Goal: Find specific page/section: Find specific page/section

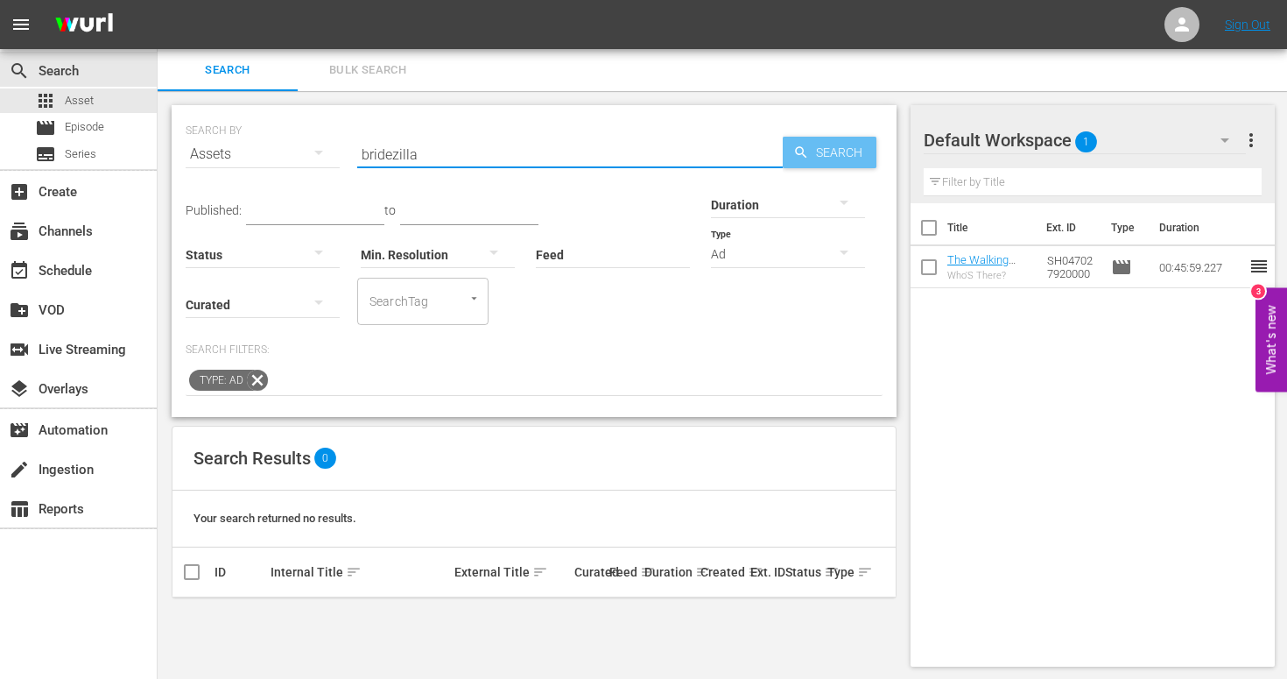
click at [807, 137] on div "Search" at bounding box center [830, 153] width 94 height 32
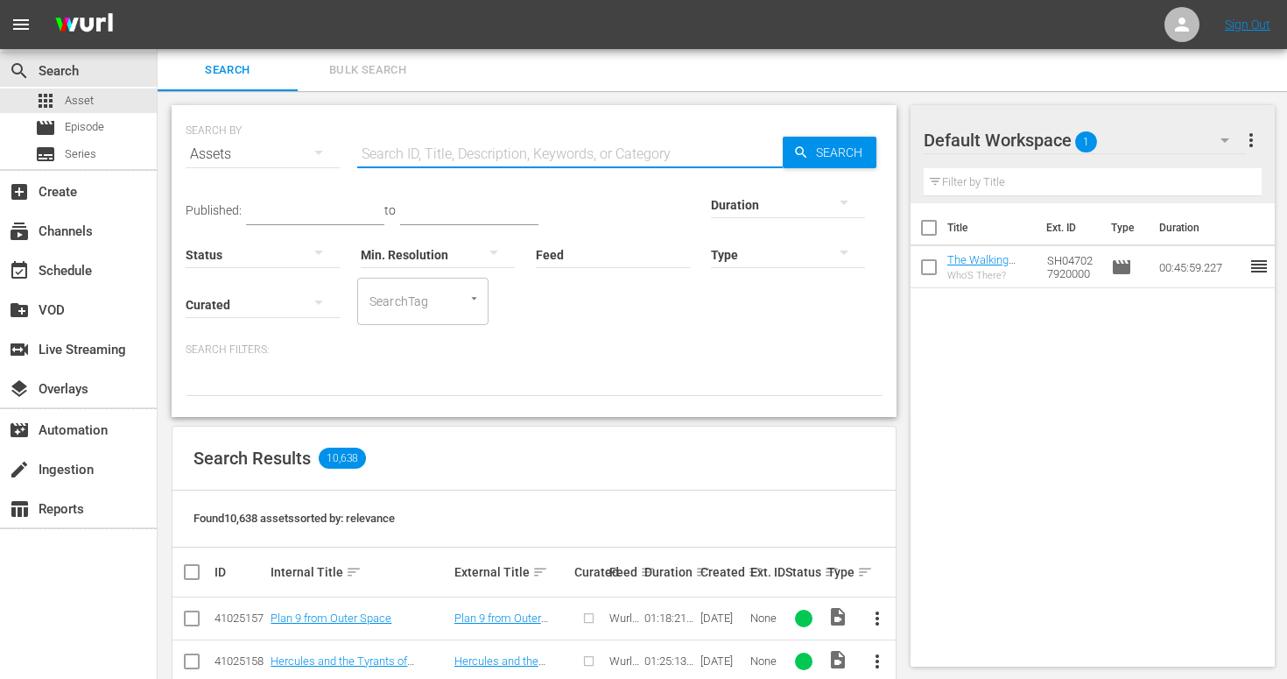
click at [432, 158] on input "text" at bounding box center [569, 154] width 425 height 42
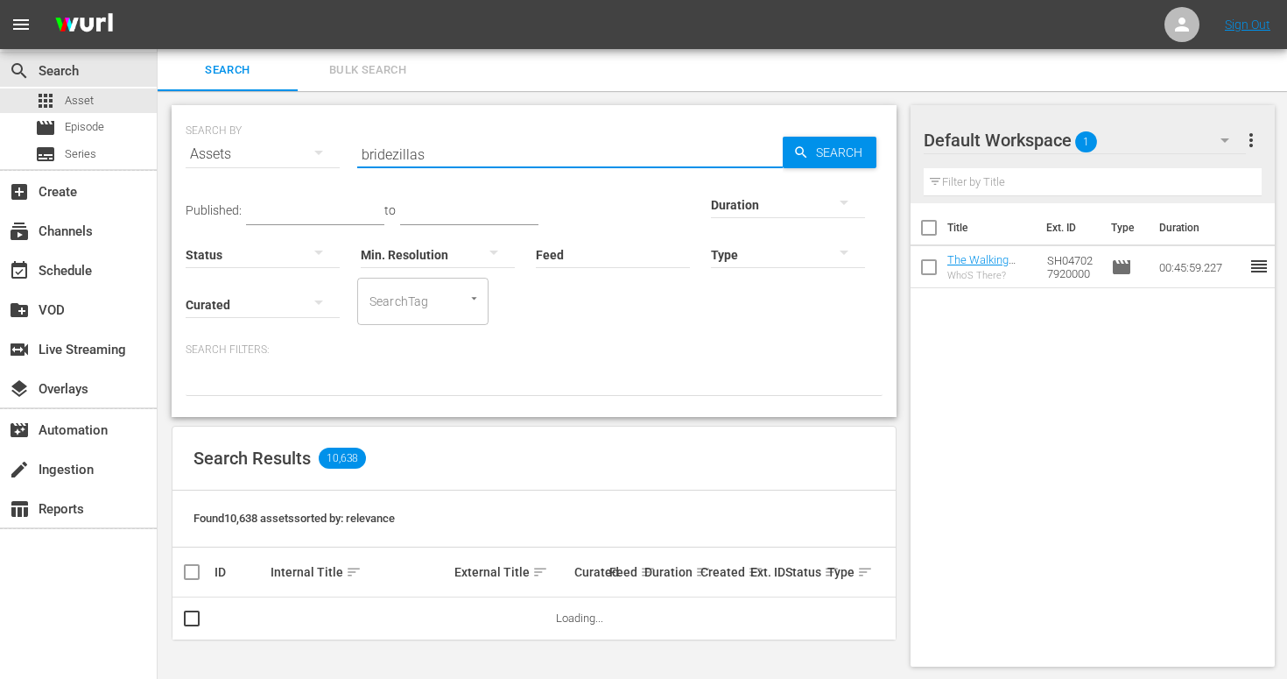
type input "bridezillas"
click at [823, 254] on button "button" at bounding box center [844, 252] width 42 height 42
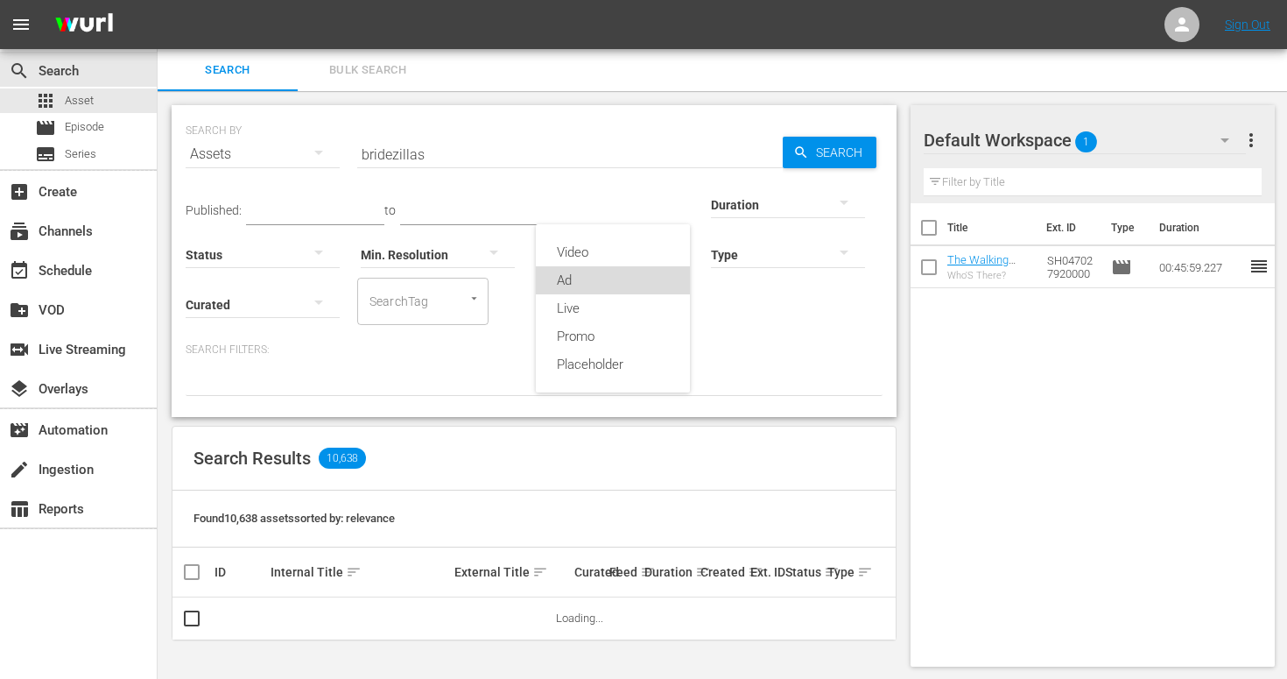
click at [622, 274] on div "Ad" at bounding box center [613, 280] width 154 height 28
click at [829, 161] on span "Search" at bounding box center [842, 153] width 67 height 32
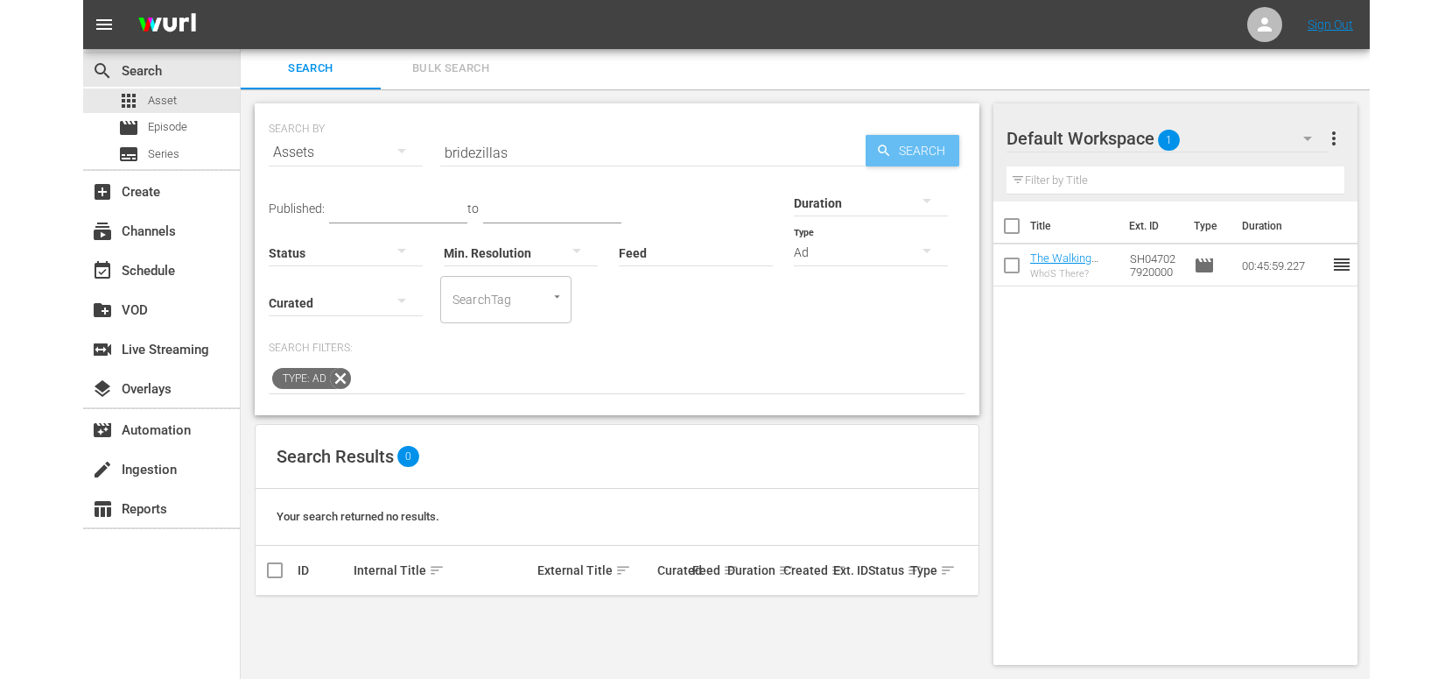
scroll to position [2, 0]
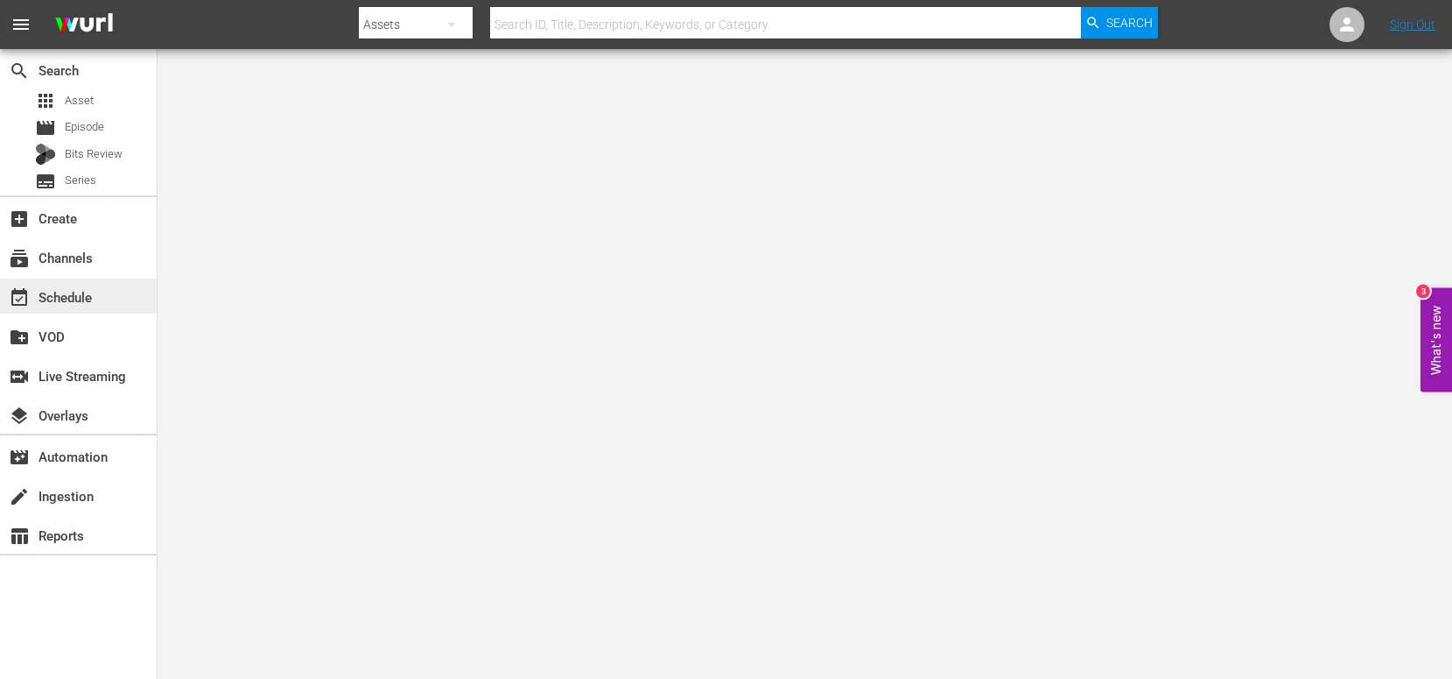
click at [81, 301] on div "event_available Schedule" at bounding box center [49, 294] width 98 height 16
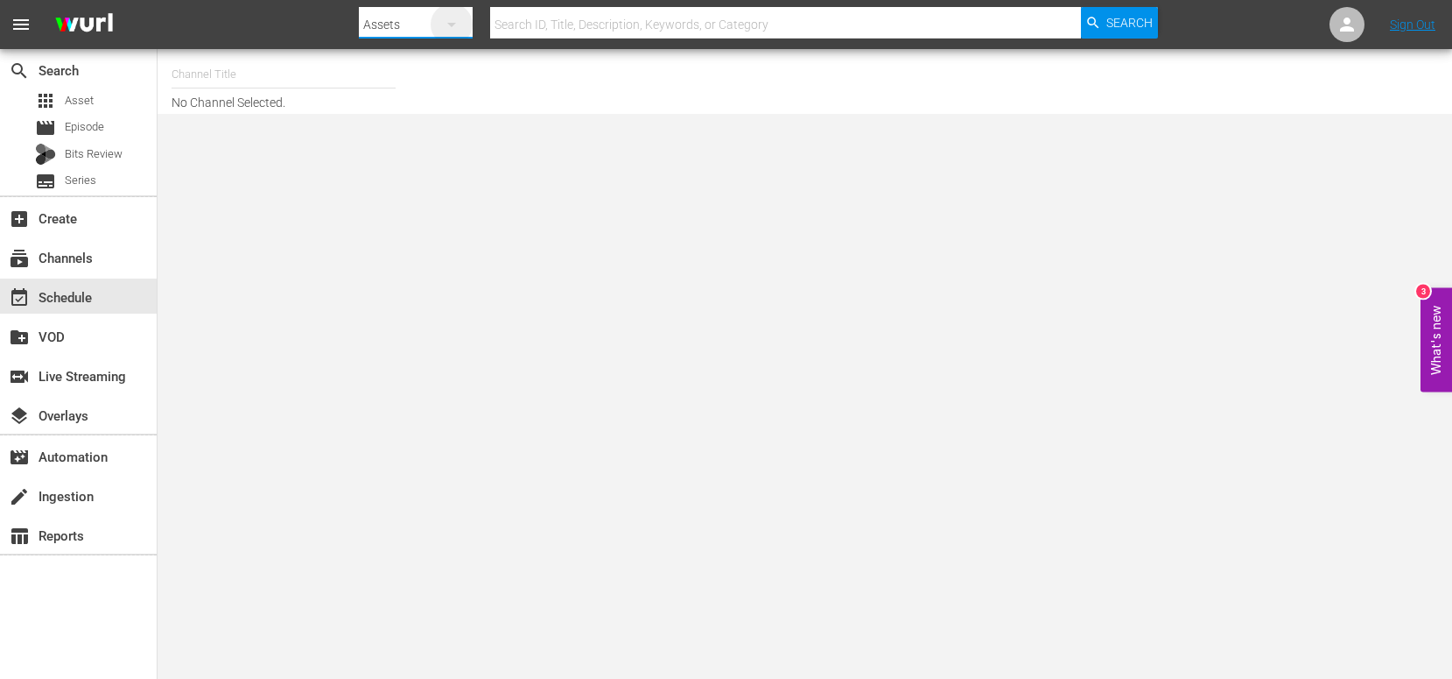
click at [460, 23] on icon "button" at bounding box center [451, 24] width 21 height 21
click at [441, 74] on div "Channels" at bounding box center [415, 74] width 70 height 28
click at [585, 21] on input "text" at bounding box center [785, 25] width 590 height 42
type input "msg"
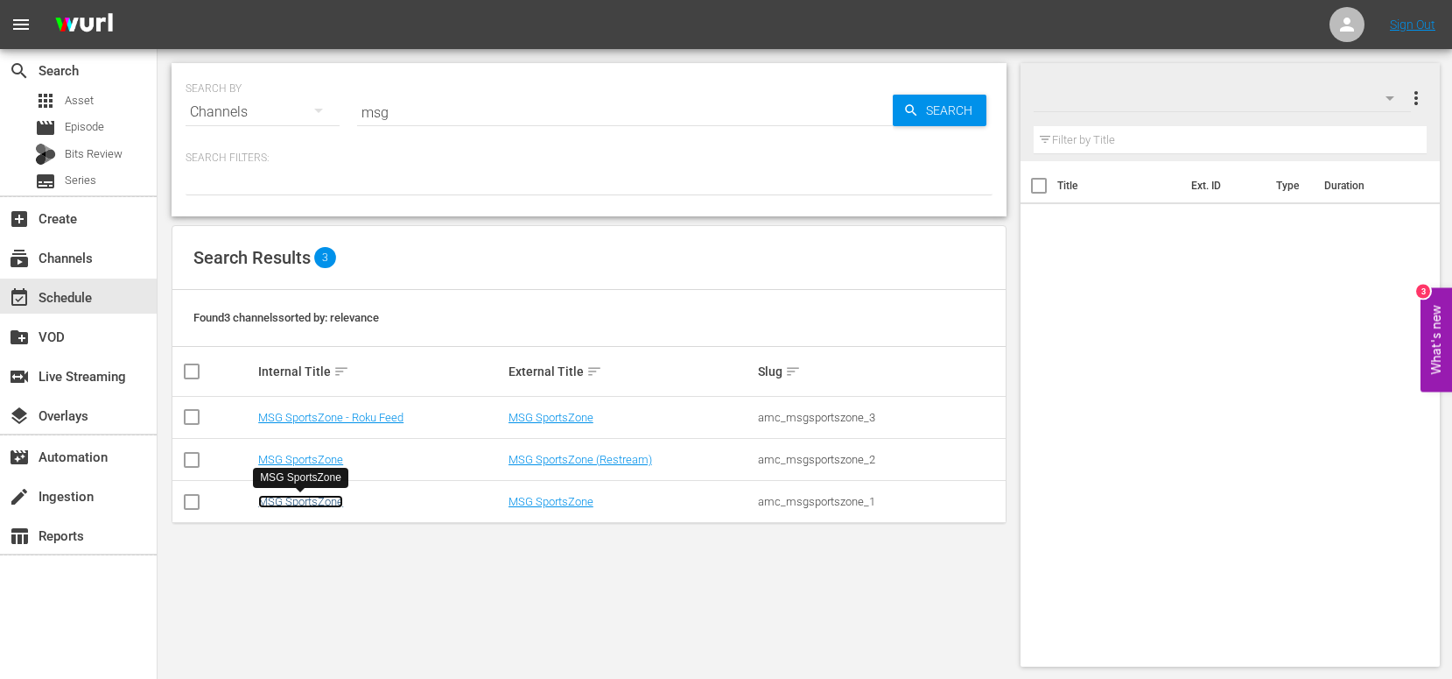
click at [317, 499] on link "MSG SportsZone" at bounding box center [300, 501] width 85 height 13
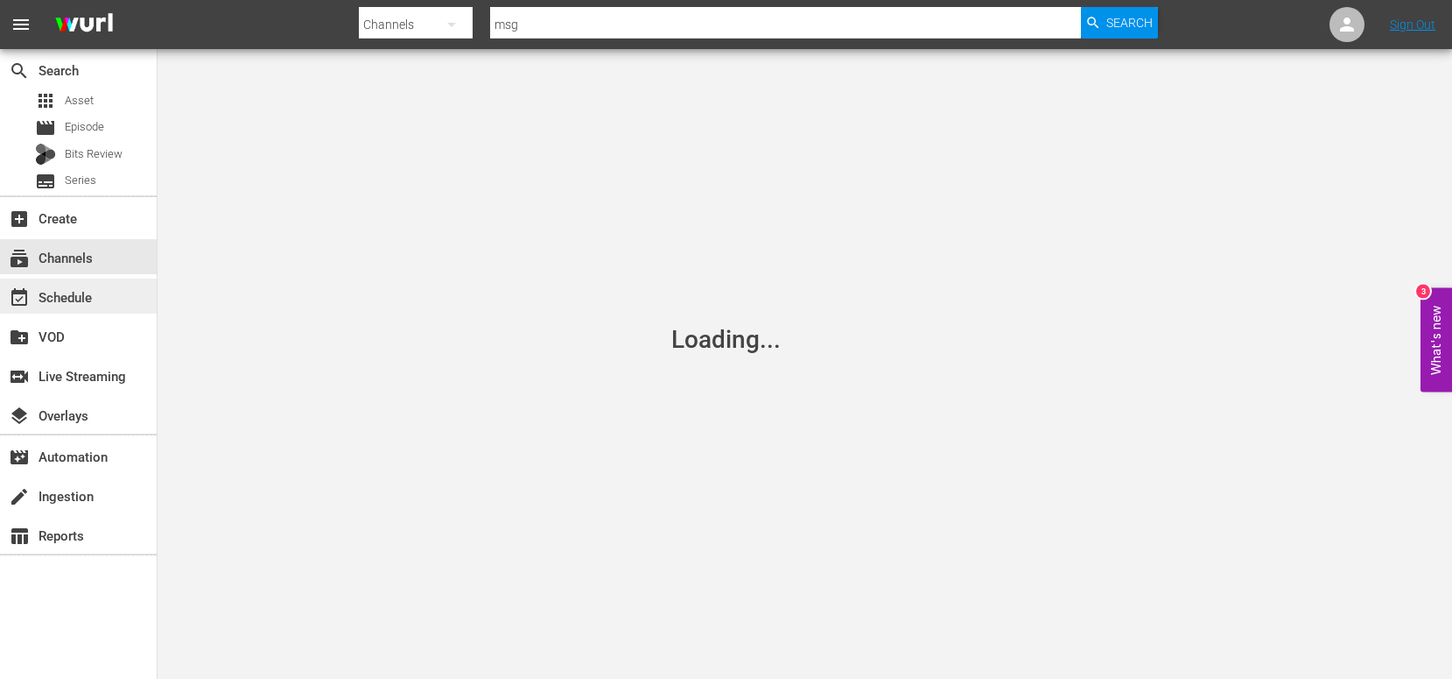
click at [111, 282] on div "event_available Schedule" at bounding box center [78, 295] width 157 height 35
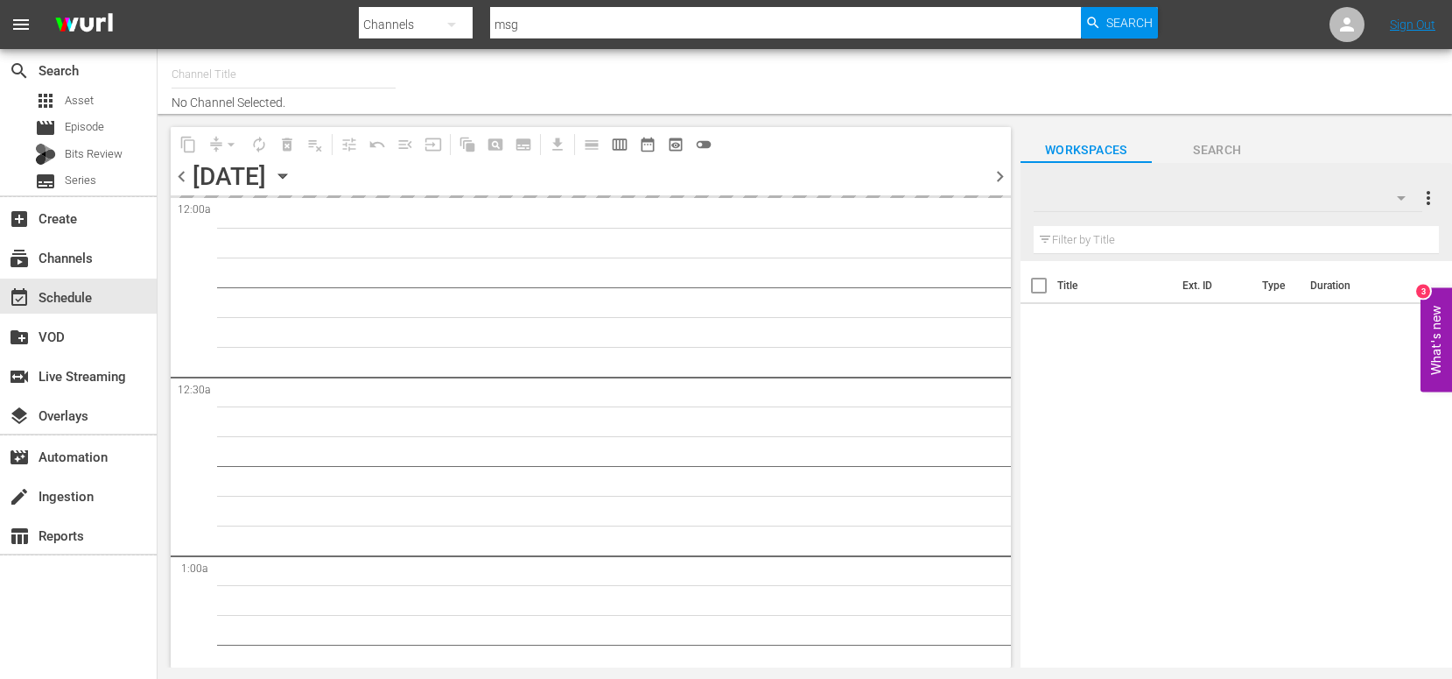
click at [292, 176] on icon "button" at bounding box center [282, 175] width 19 height 19
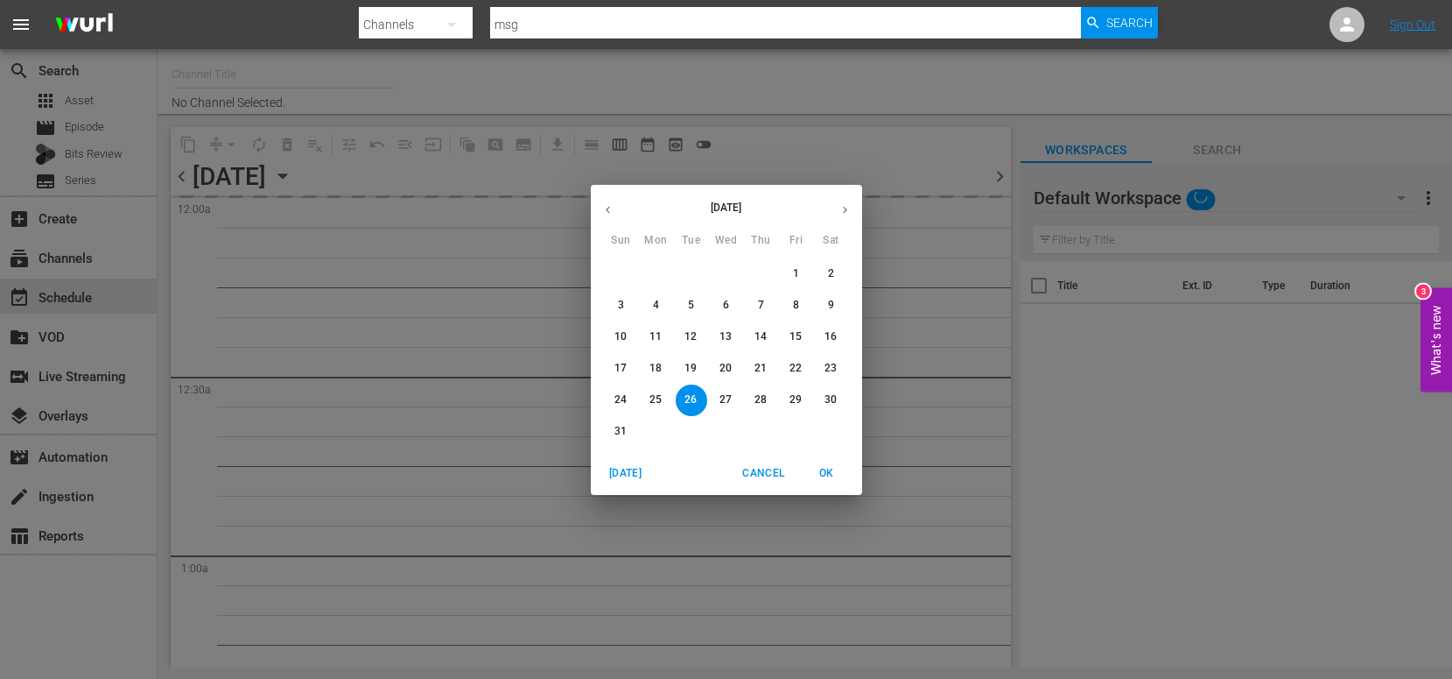
type input "MSG SportsZone (1386)"
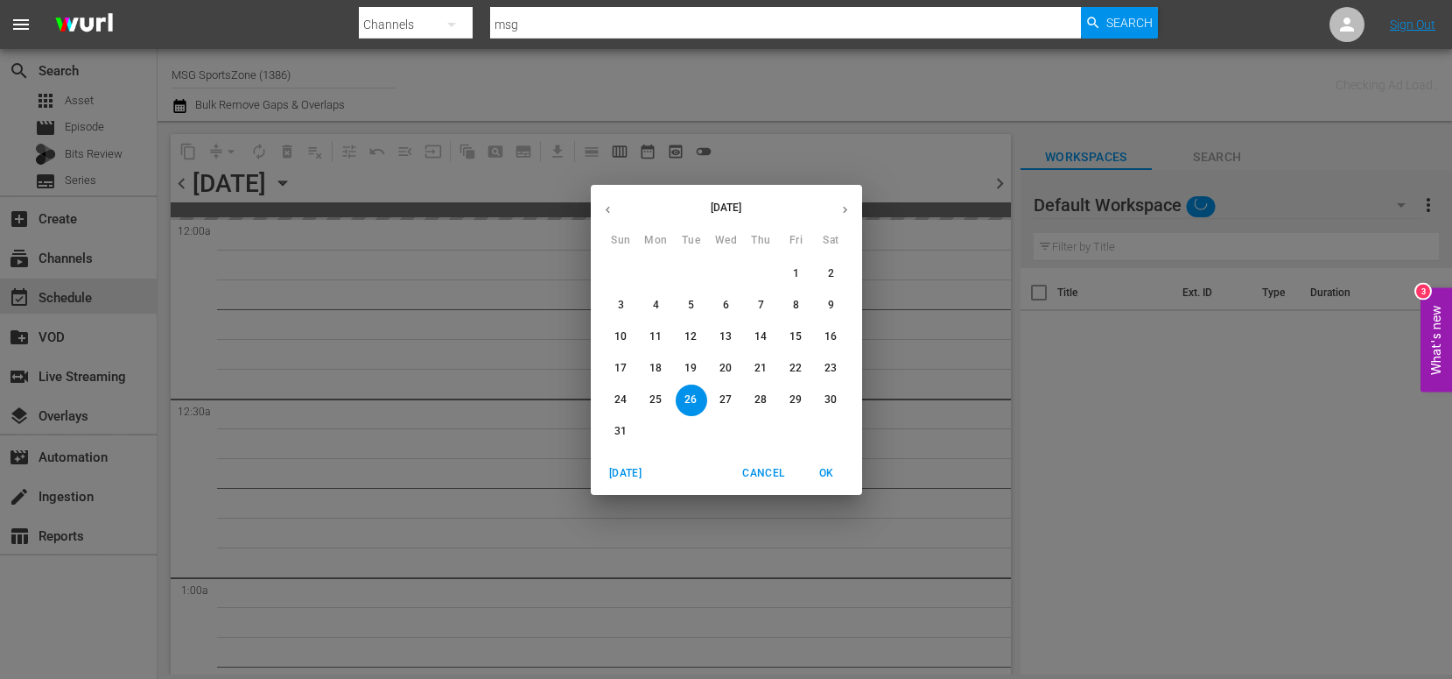
click at [618, 392] on p "24" at bounding box center [621, 399] width 12 height 15
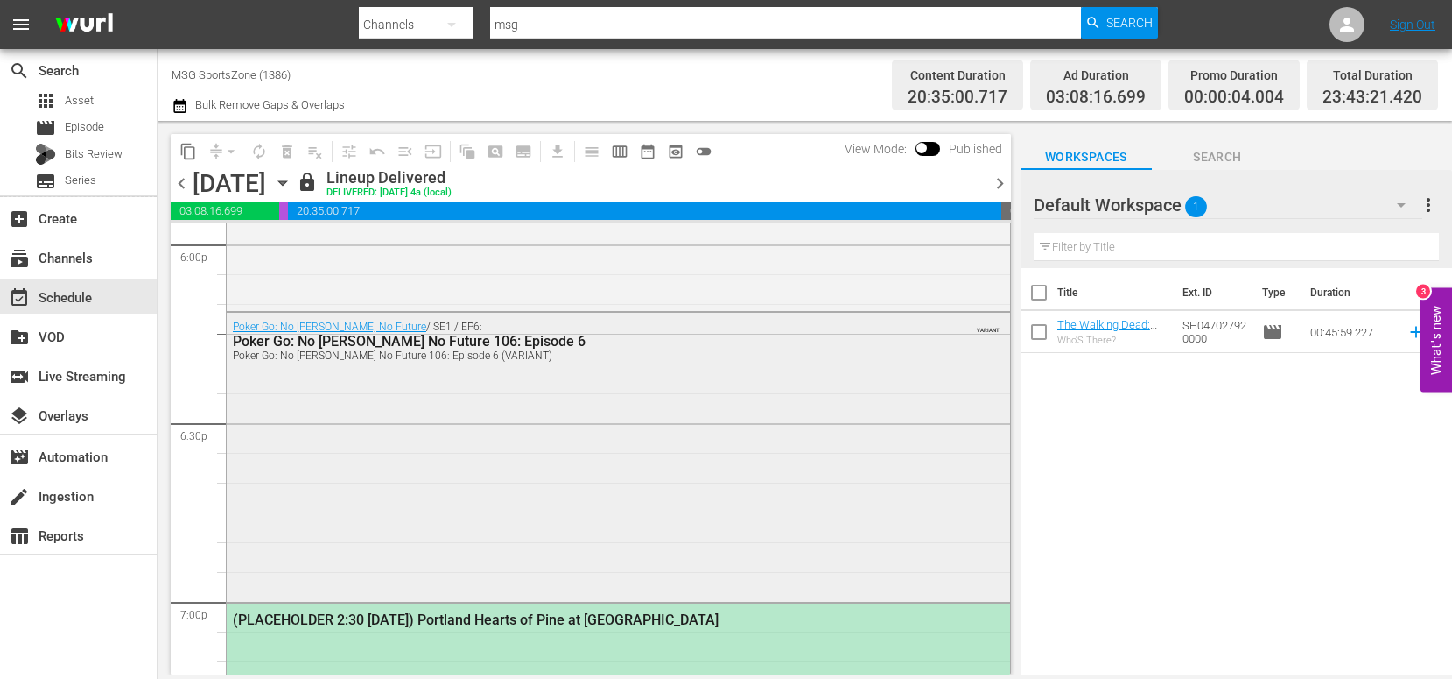
scroll to position [6568, 0]
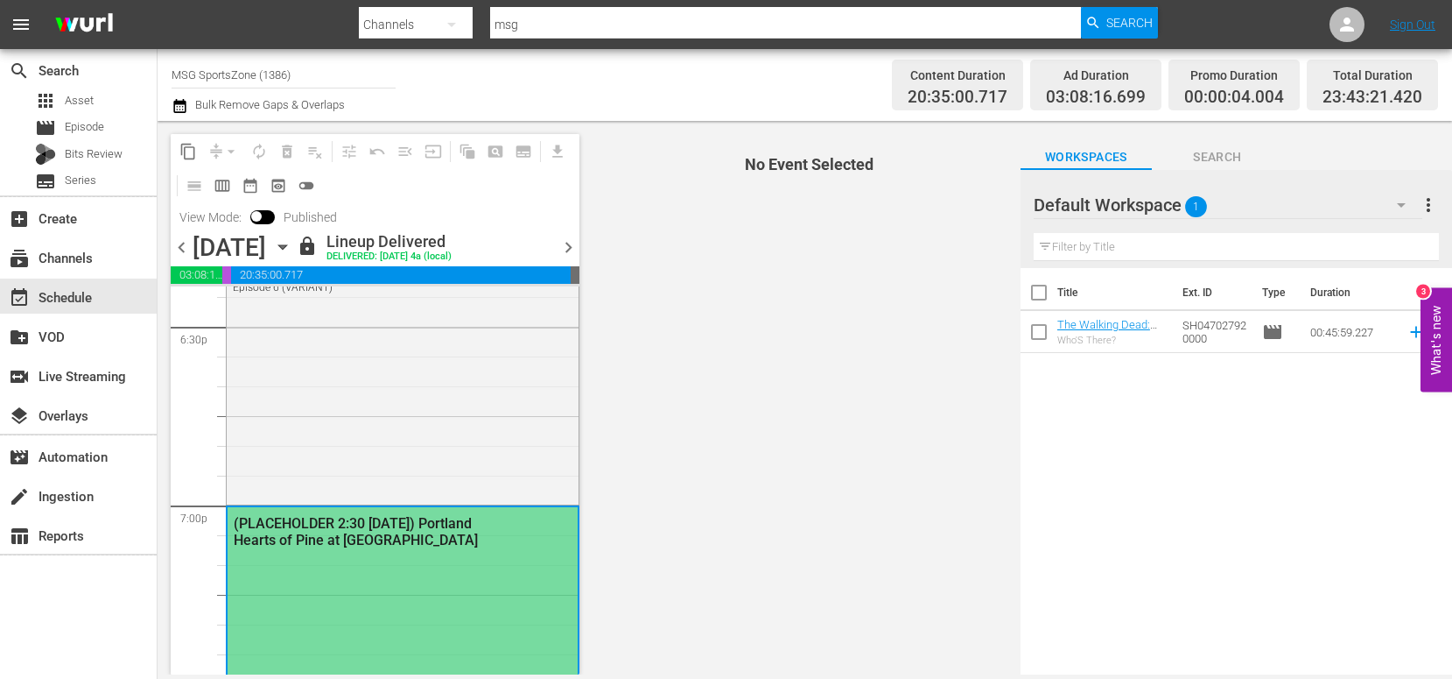
click at [438, 540] on div "(PLACEHOLDER 2:30 - 8/24) Portland Hearts of Pine at Westchester SC" at bounding box center [361, 531] width 255 height 33
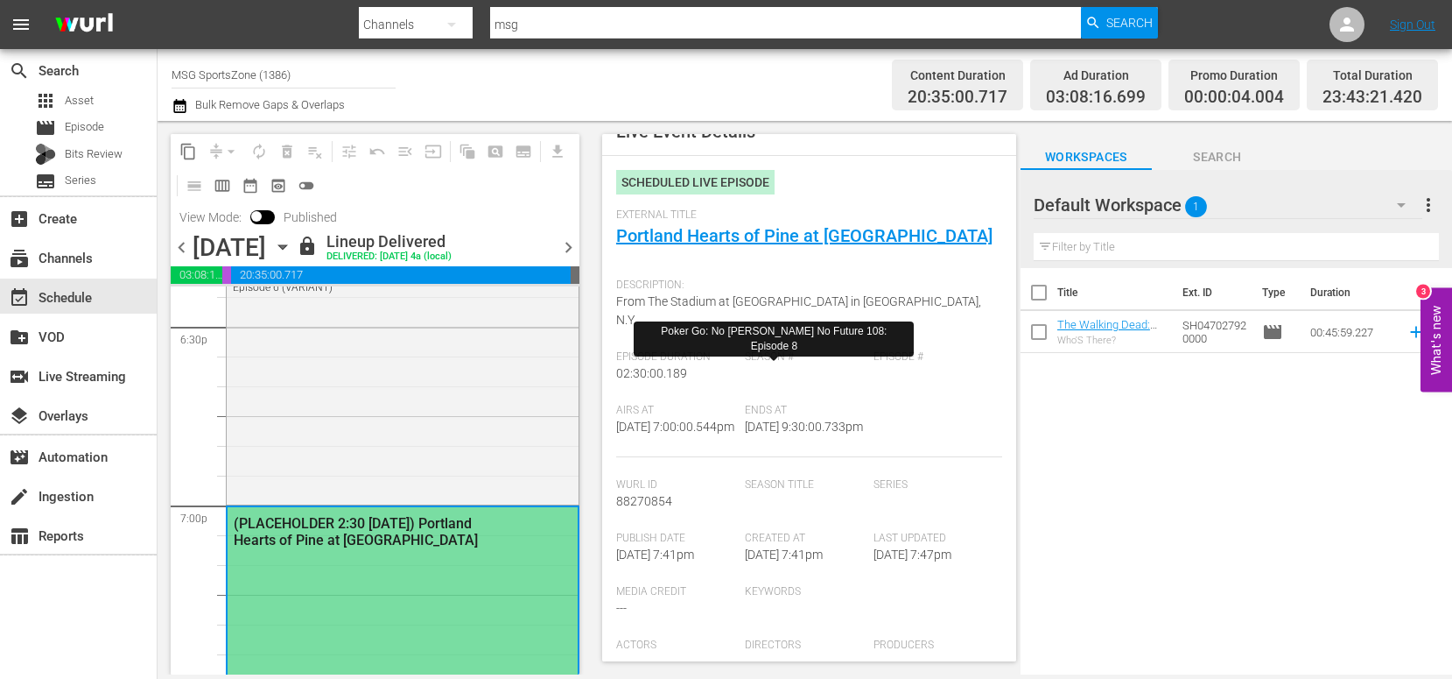
scroll to position [0, 0]
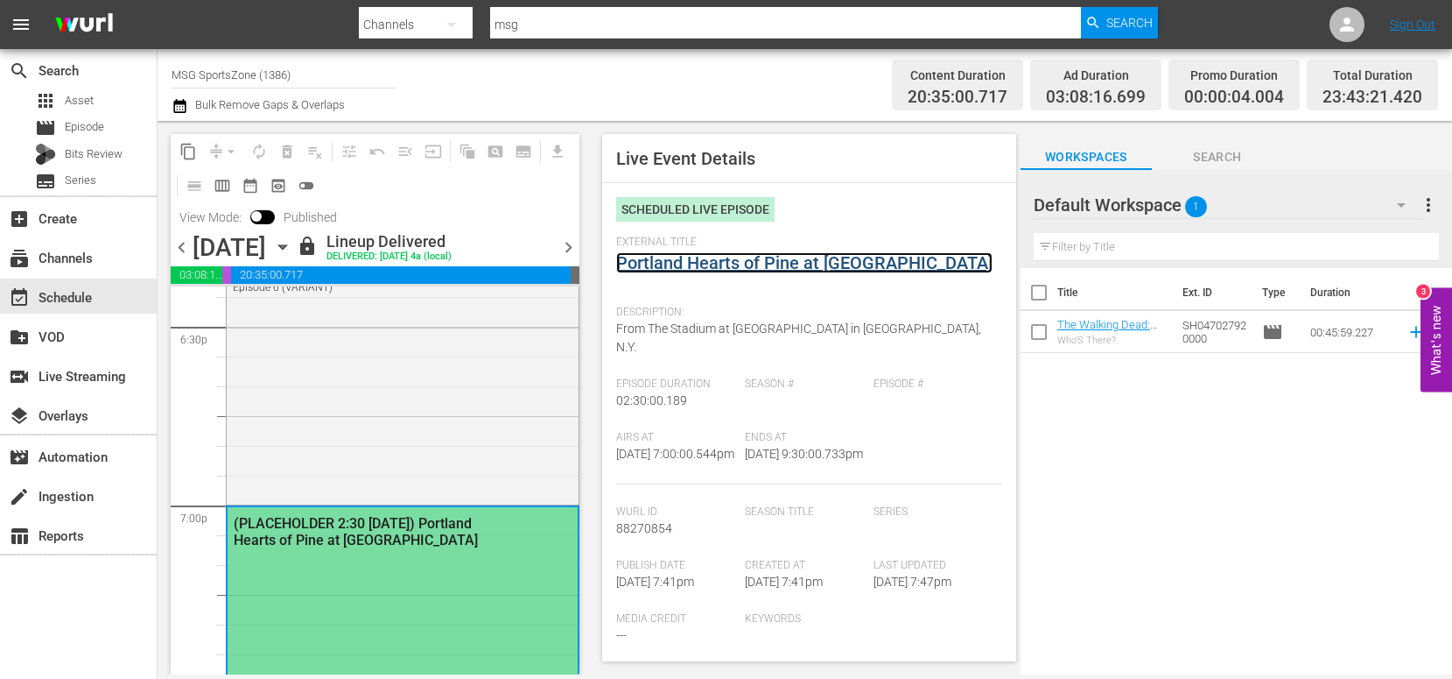
click at [820, 255] on link "Portland Hearts of Pine at Westchester SC" at bounding box center [804, 262] width 376 height 21
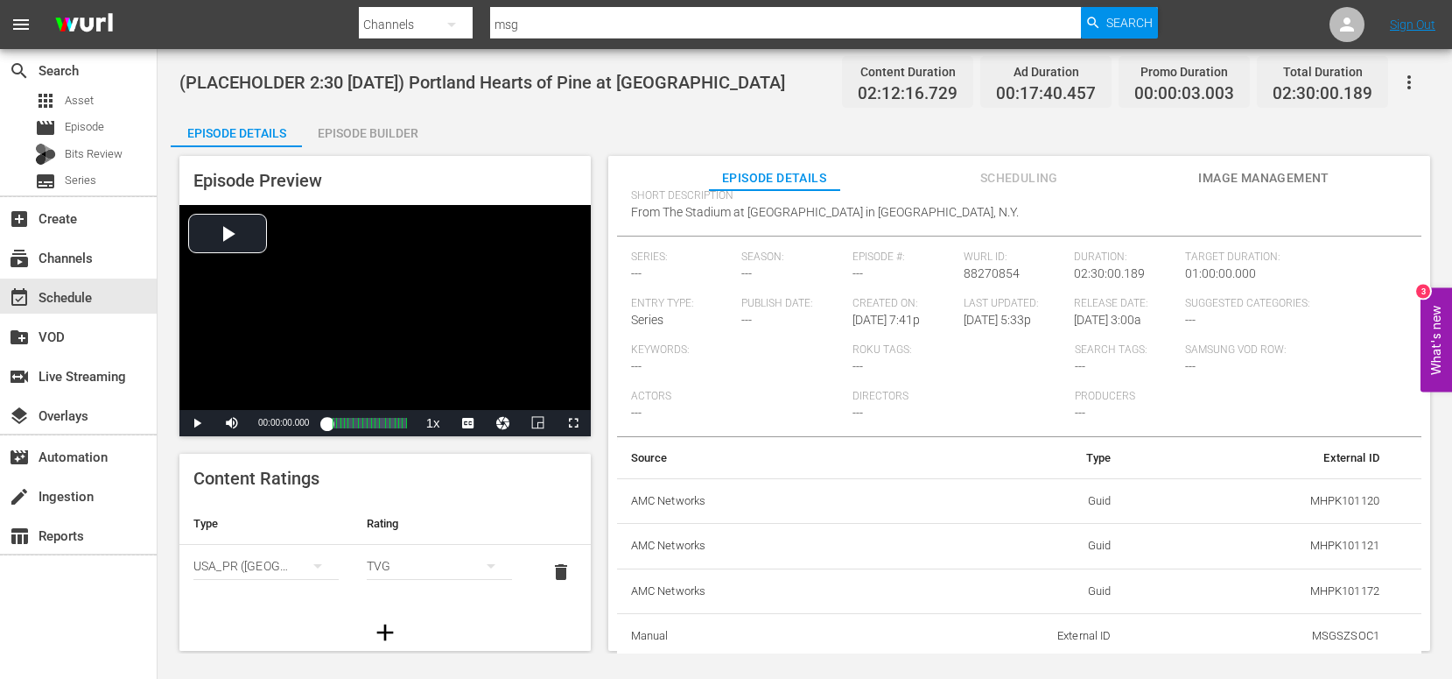
scroll to position [222, 0]
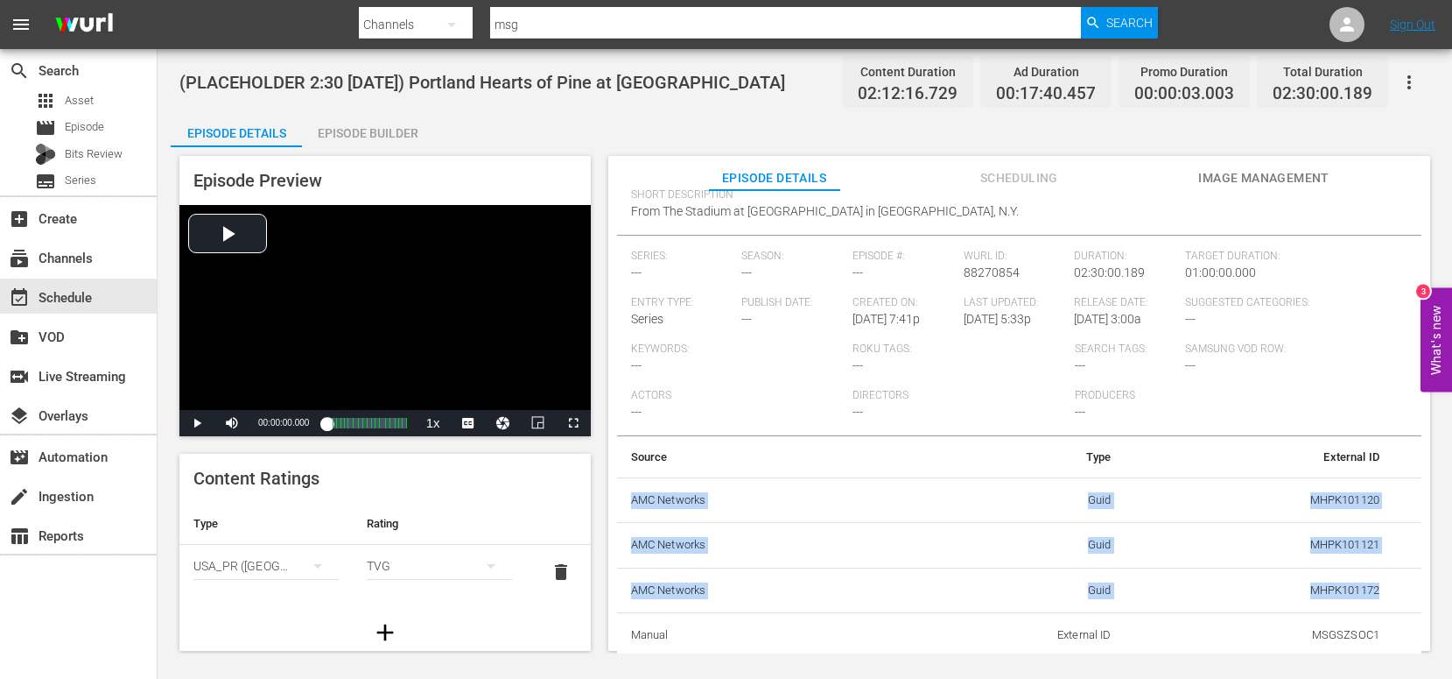
drag, startPoint x: 1382, startPoint y: 589, endPoint x: 635, endPoint y: 484, distance: 755.0
click at [635, 486] on tbody "AMC Networks Guid MHPK101120 AMC Networks Guid MHPK101121 AMC Networks Guid MHP…" at bounding box center [1019, 567] width 805 height 180
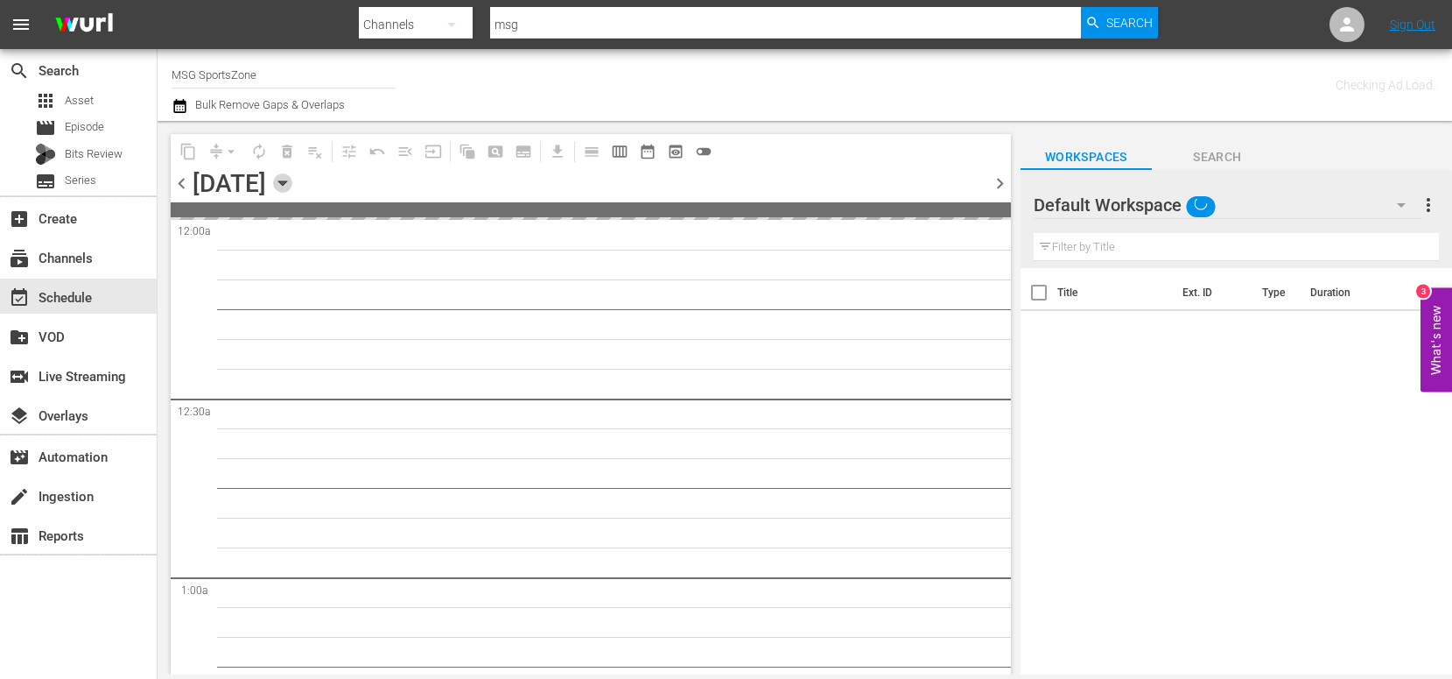
click at [292, 190] on icon "button" at bounding box center [282, 182] width 19 height 19
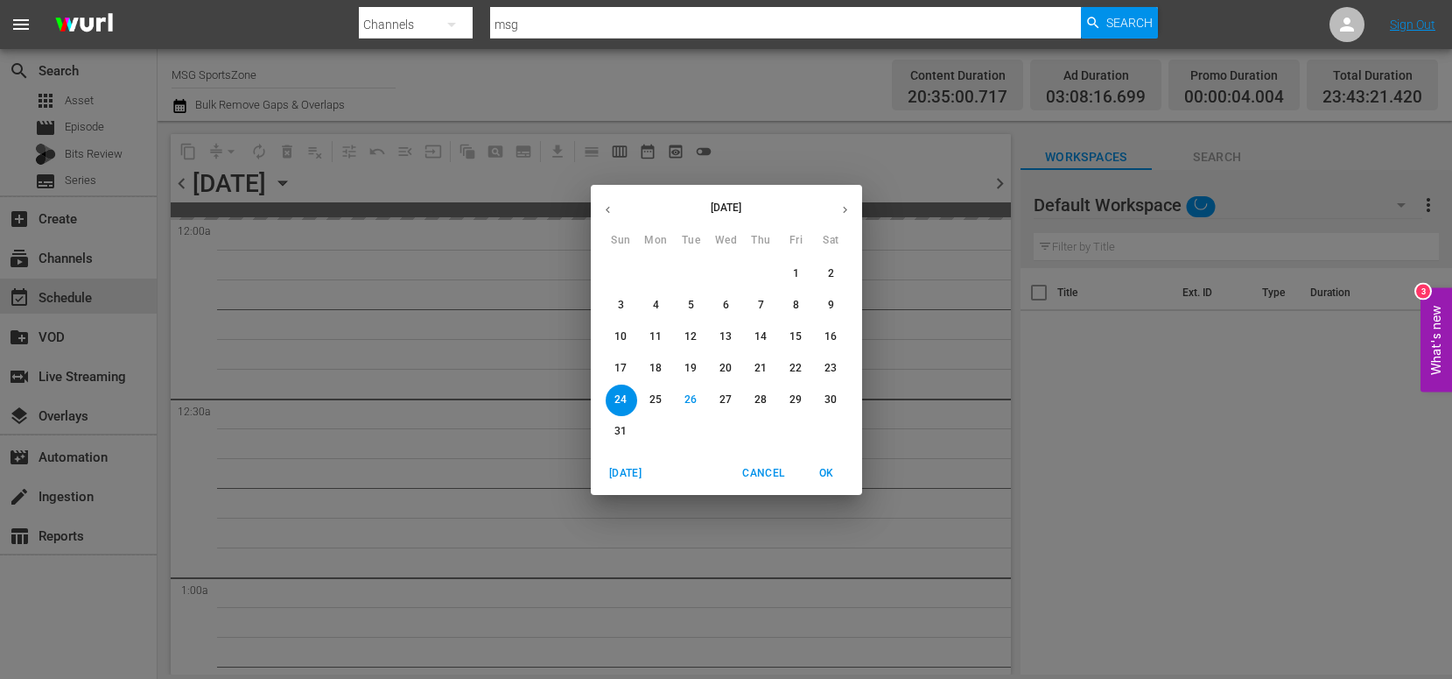
drag, startPoint x: 840, startPoint y: 404, endPoint x: 830, endPoint y: 404, distance: 10.5
click at [840, 404] on span "30" at bounding box center [832, 399] width 32 height 15
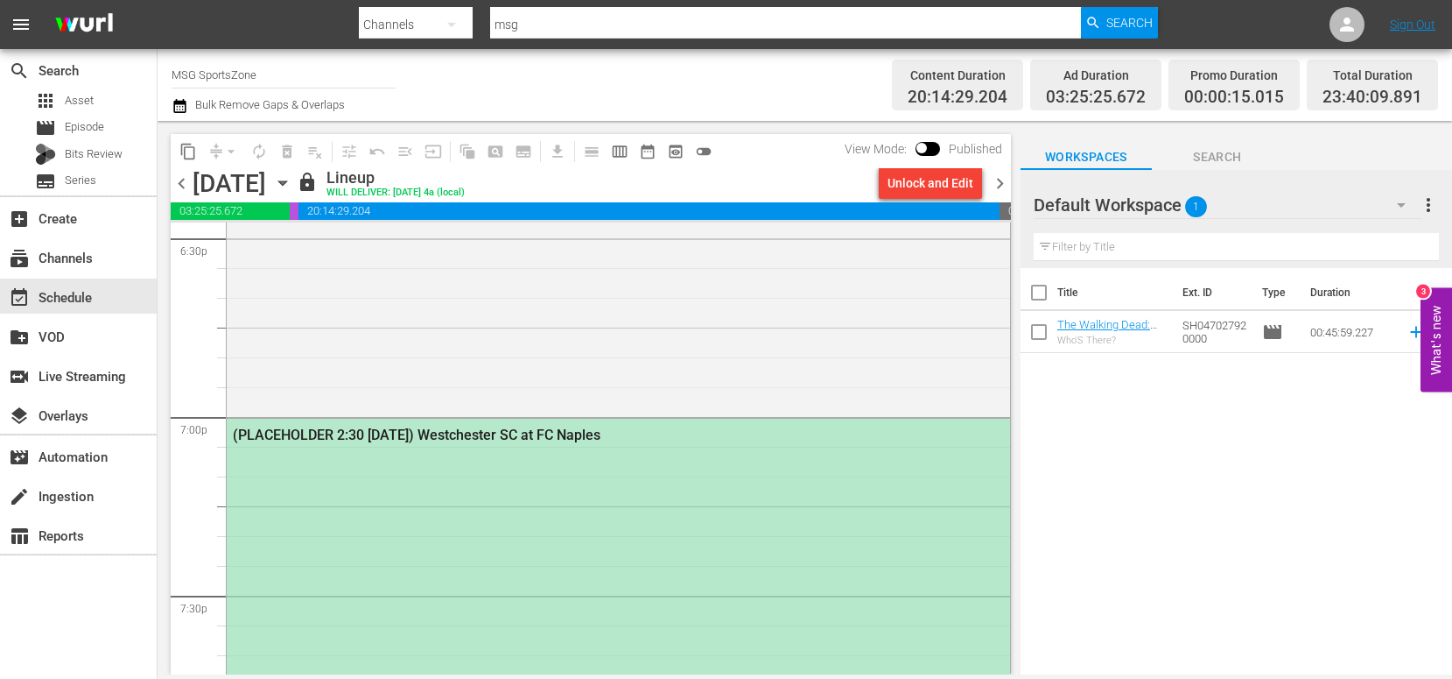
scroll to position [6641, 0]
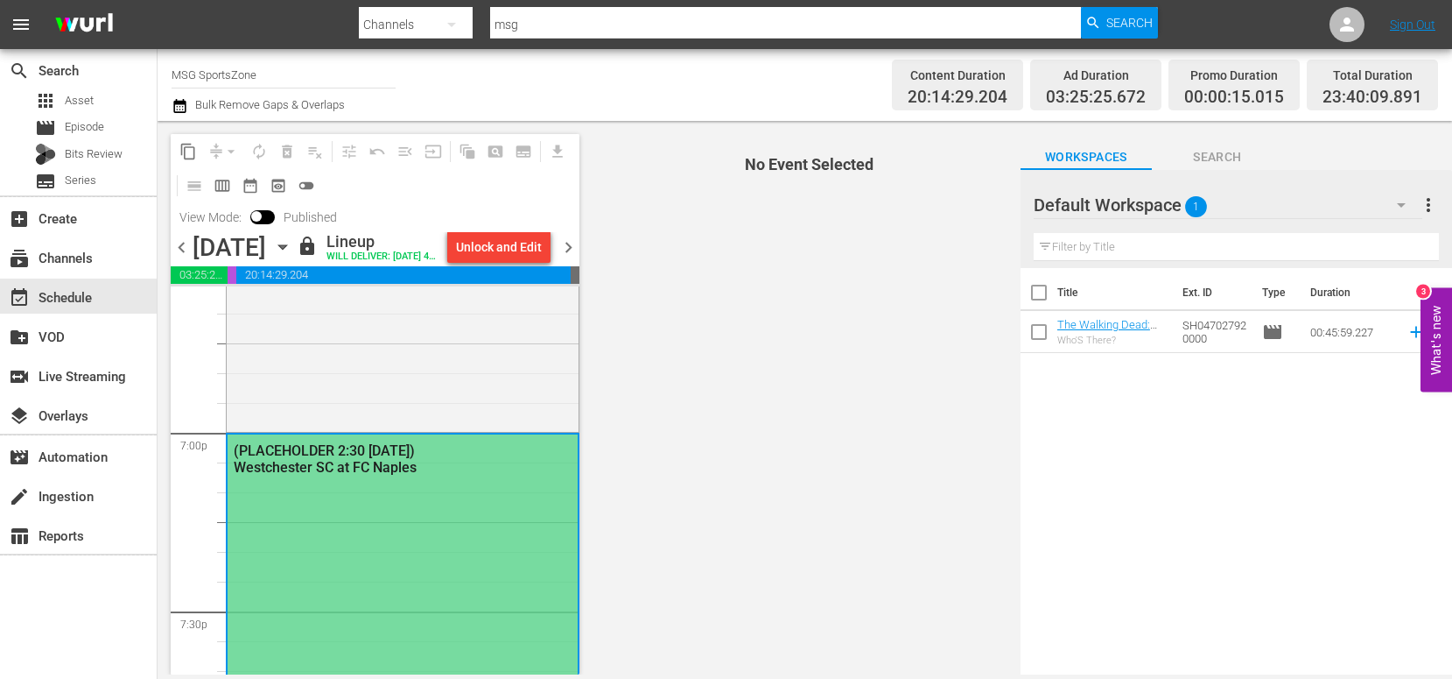
click at [463, 475] on div "(PLACEHOLDER 2:30 [DATE]) Westchester SC at FC Naples" at bounding box center [361, 458] width 255 height 33
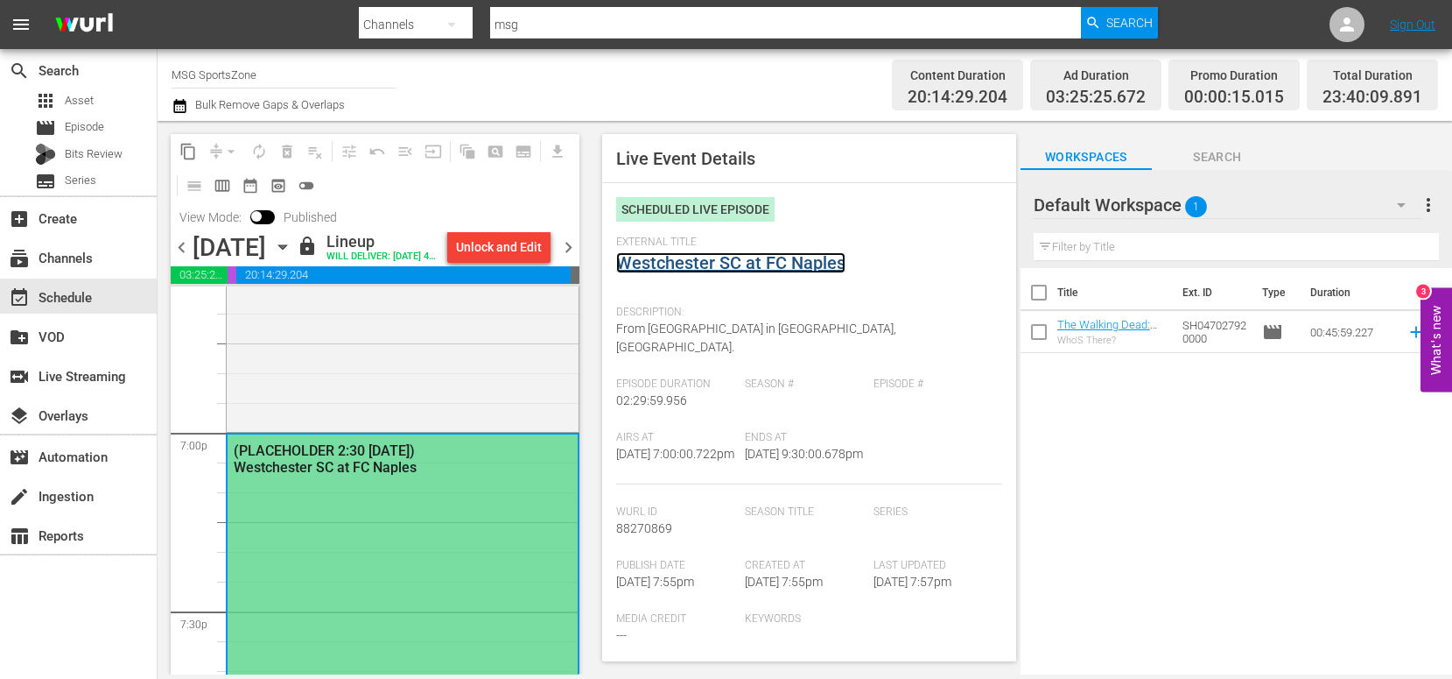
click at [810, 257] on link "Westchester SC at FC Naples" at bounding box center [730, 262] width 229 height 21
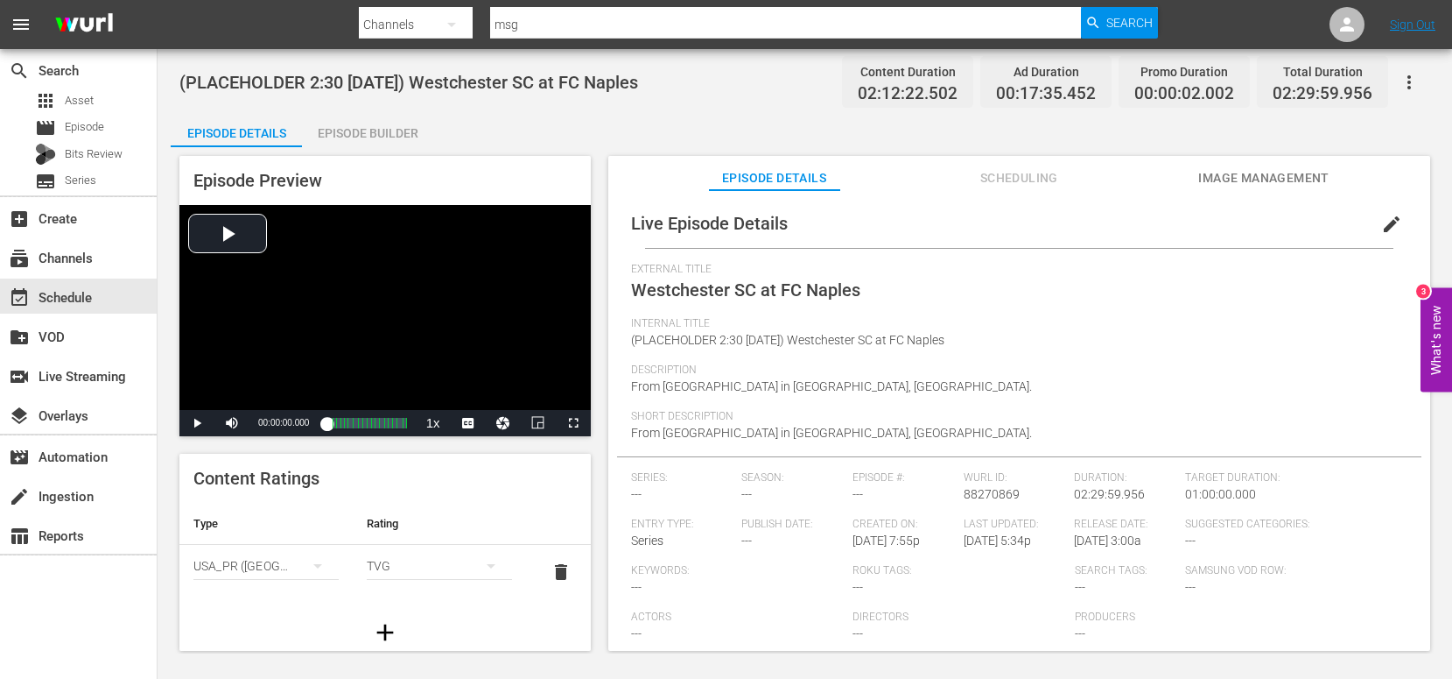
scroll to position [13, 0]
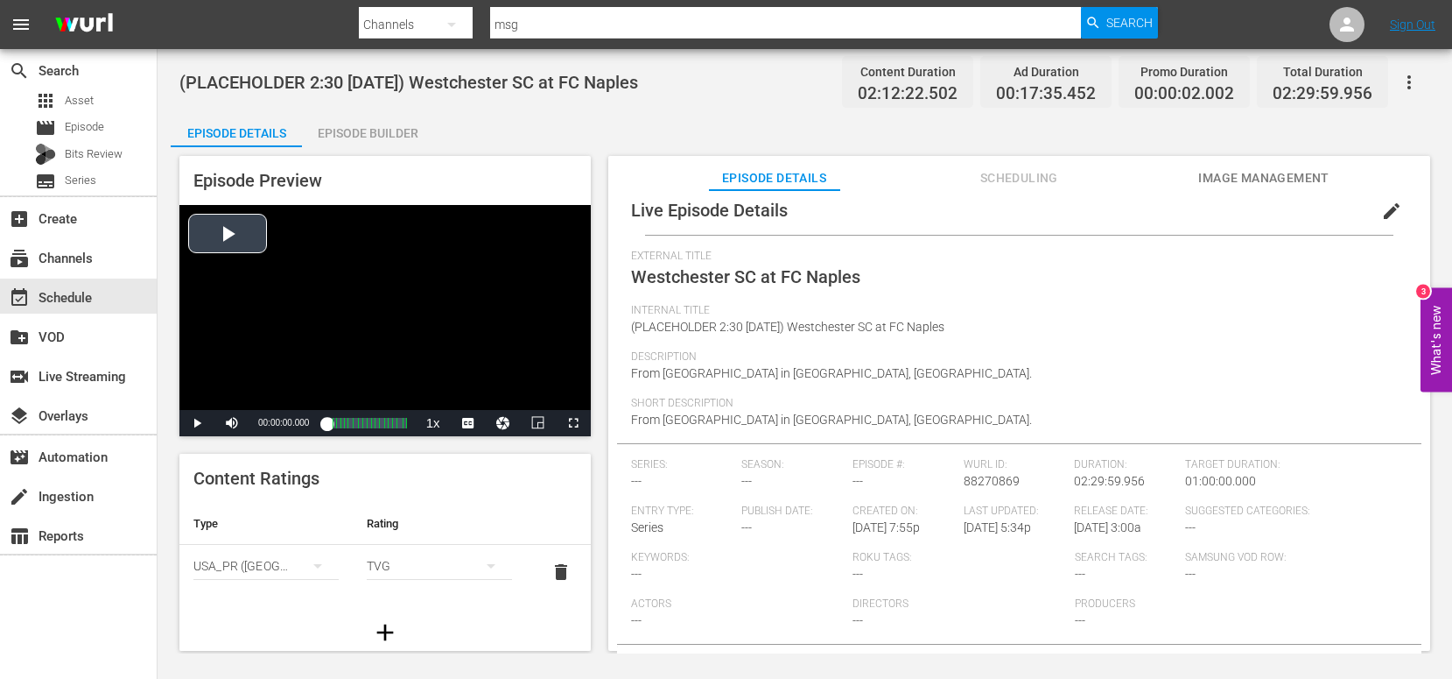
click at [210, 244] on div "Video Player" at bounding box center [384, 307] width 411 height 205
click at [197, 423] on span "Video Player" at bounding box center [197, 423] width 0 height 0
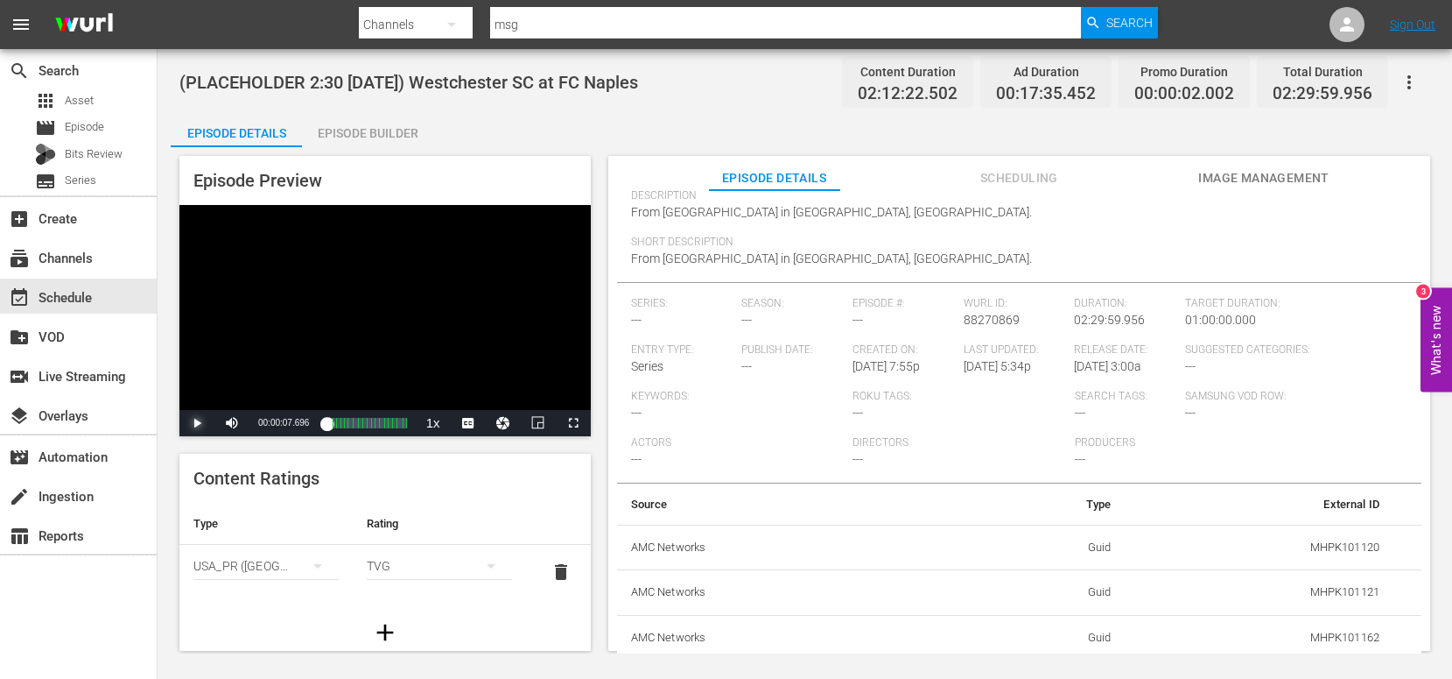
scroll to position [222, 0]
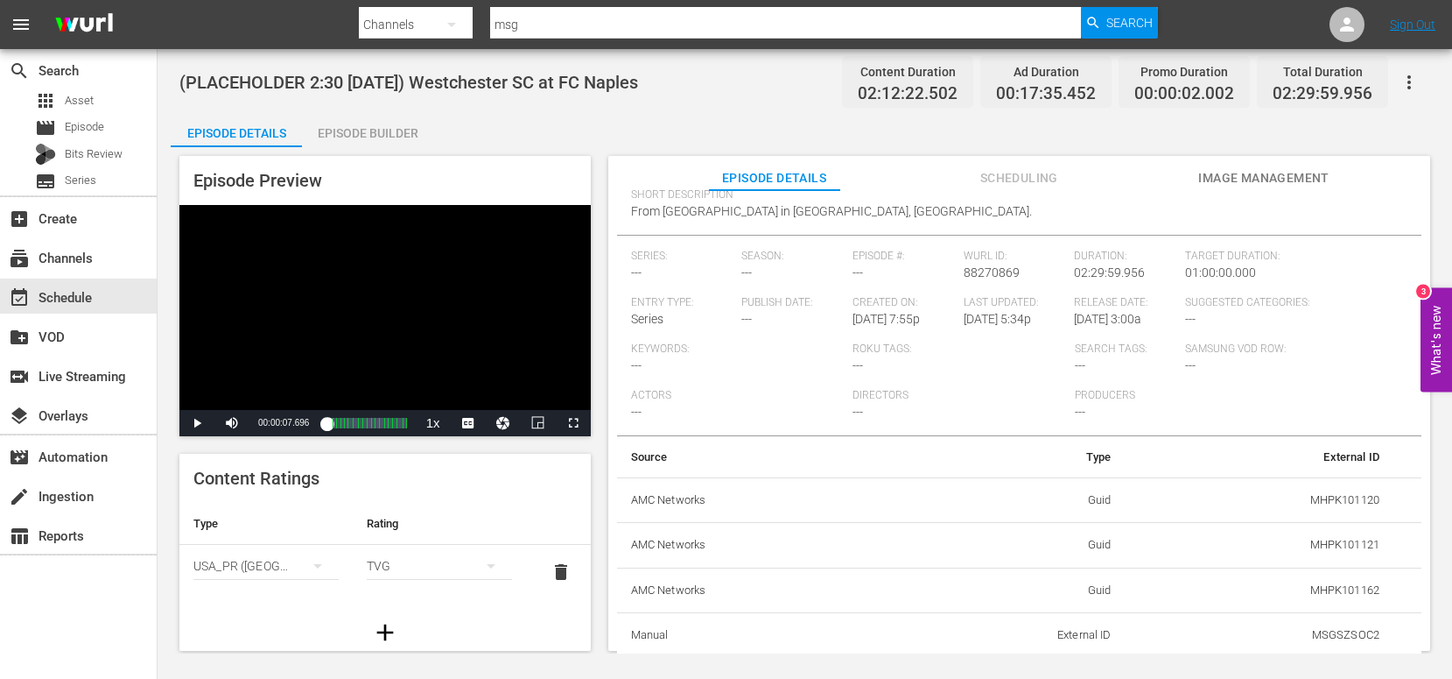
click at [642, 495] on th "AMC Networks" at bounding box center [759, 500] width 284 height 46
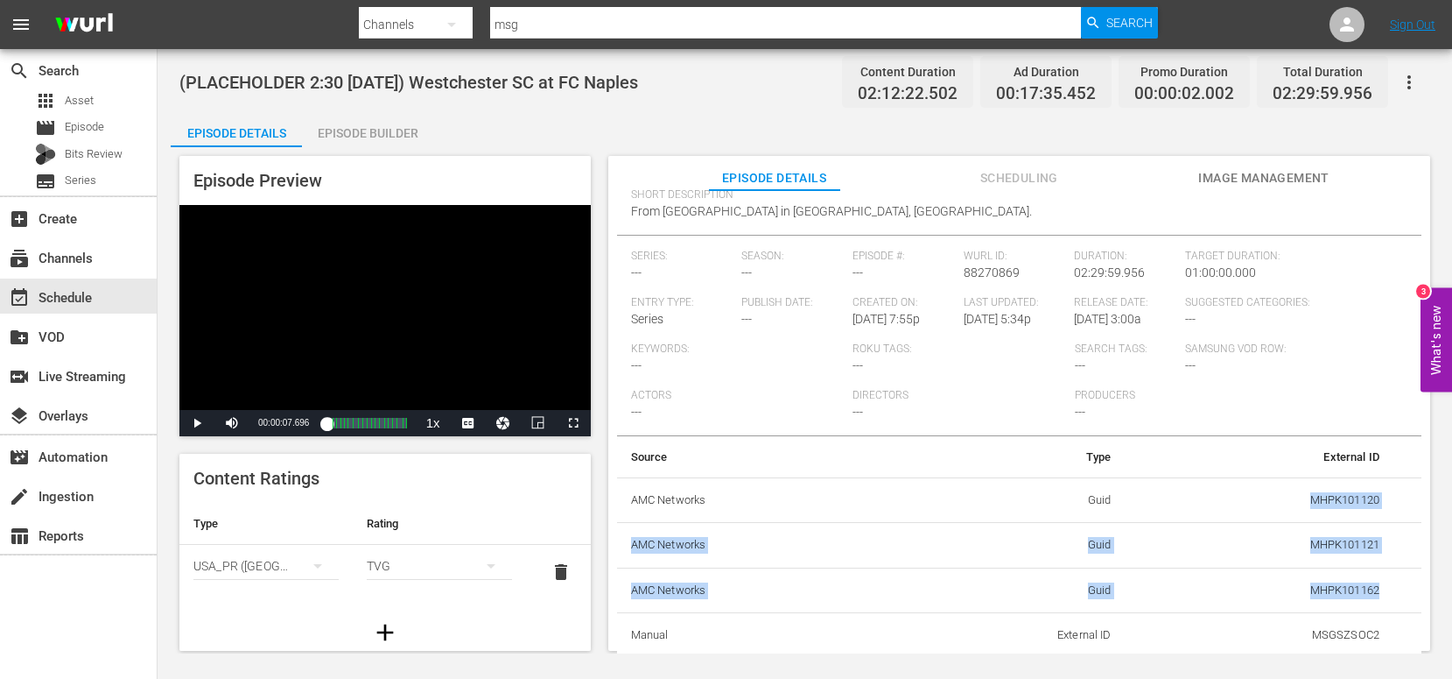
drag, startPoint x: 1298, startPoint y: 497, endPoint x: 1380, endPoint y: 594, distance: 126.8
click at [1381, 601] on tbody "AMC Networks Guid MHPK101120 AMC Networks Guid MHPK101121 AMC Networks Guid MHP…" at bounding box center [1019, 567] width 805 height 180
click at [1379, 586] on td "MHPK101162" at bounding box center [1260, 590] width 268 height 46
drag, startPoint x: 1320, startPoint y: 572, endPoint x: 1295, endPoint y: 495, distance: 81.1
click at [1140, 503] on tbody "AMC Networks Guid MHPK101120 AMC Networks Guid MHPK101121 AMC Networks Guid MHP…" at bounding box center [1019, 567] width 805 height 180
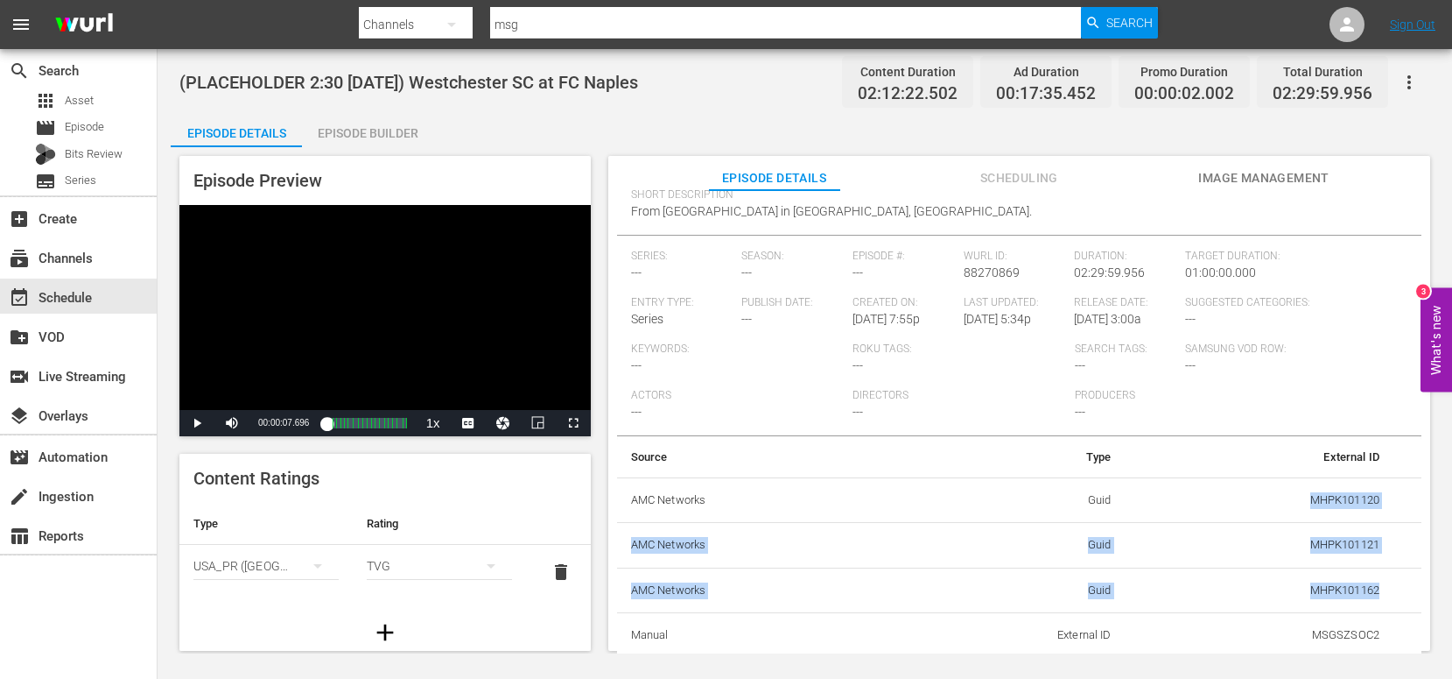
click at [1297, 496] on td "MHPK101120" at bounding box center [1260, 500] width 268 height 46
drag, startPoint x: 1322, startPoint y: 503, endPoint x: 1396, endPoint y: 509, distance: 74.7
click at [1396, 509] on tr "AMC Networks Guid MHPK101120" at bounding box center [1019, 500] width 805 height 46
copy td "MHPK101120"
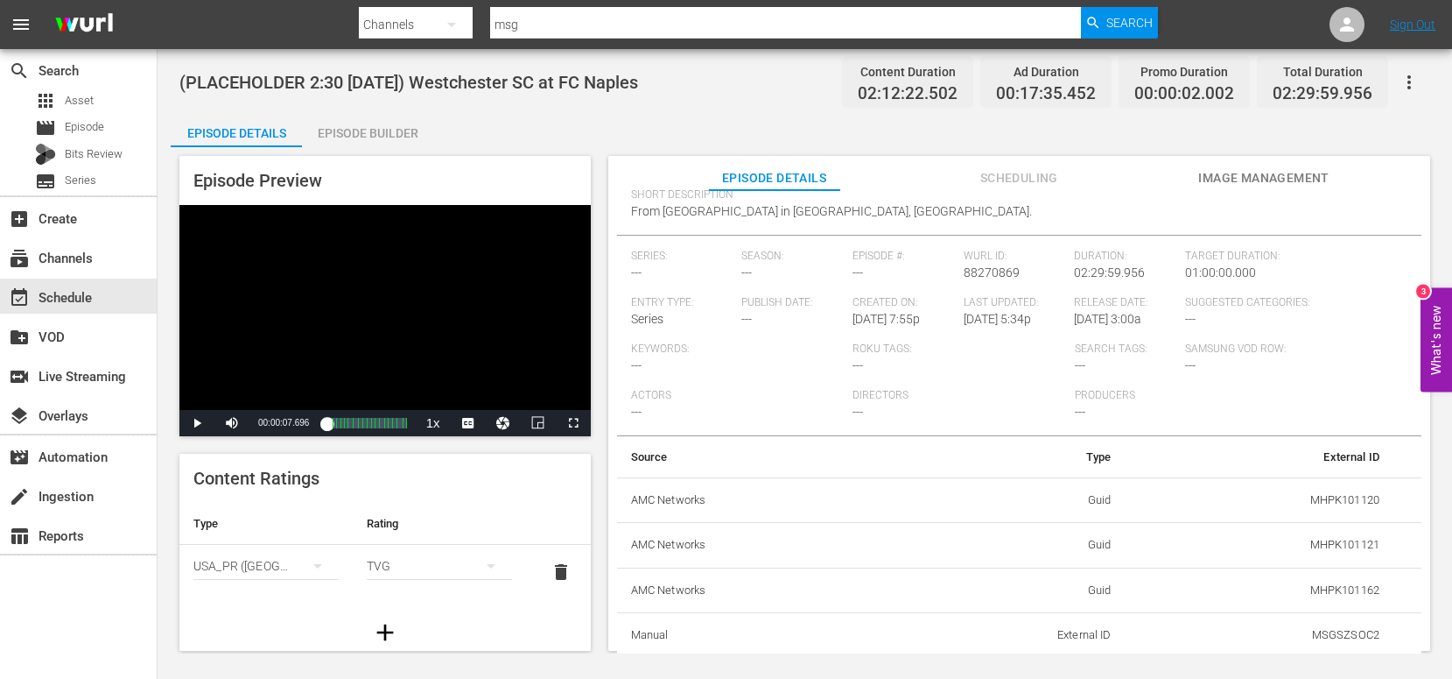
click at [1304, 553] on td "MHPK101121" at bounding box center [1260, 546] width 268 height 46
drag, startPoint x: 1300, startPoint y: 543, endPoint x: 1389, endPoint y: 549, distance: 88.6
click at [1397, 548] on tr "AMC Networks Guid MHPK101121" at bounding box center [1019, 546] width 805 height 46
copy td "MHPK101121"
drag, startPoint x: 1307, startPoint y: 587, endPoint x: 1391, endPoint y: 590, distance: 84.1
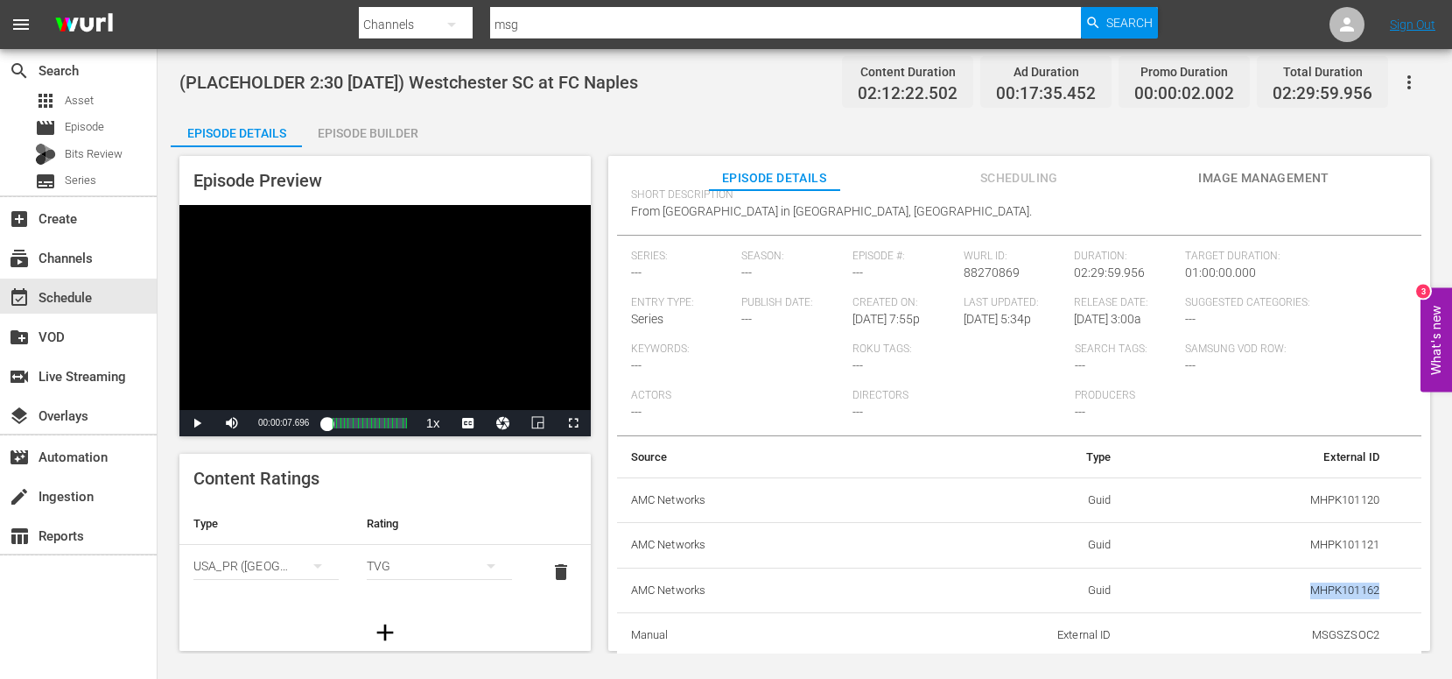
click at [1391, 590] on tr "AMC Networks Guid MHPK101162" at bounding box center [1019, 590] width 805 height 46
copy td "MHPK101162"
drag, startPoint x: 1368, startPoint y: 631, endPoint x: 1289, endPoint y: 632, distance: 79.7
click at [1291, 634] on td "MSGSZSOC2" at bounding box center [1260, 636] width 268 height 46
copy td "MSGSZSOC2"
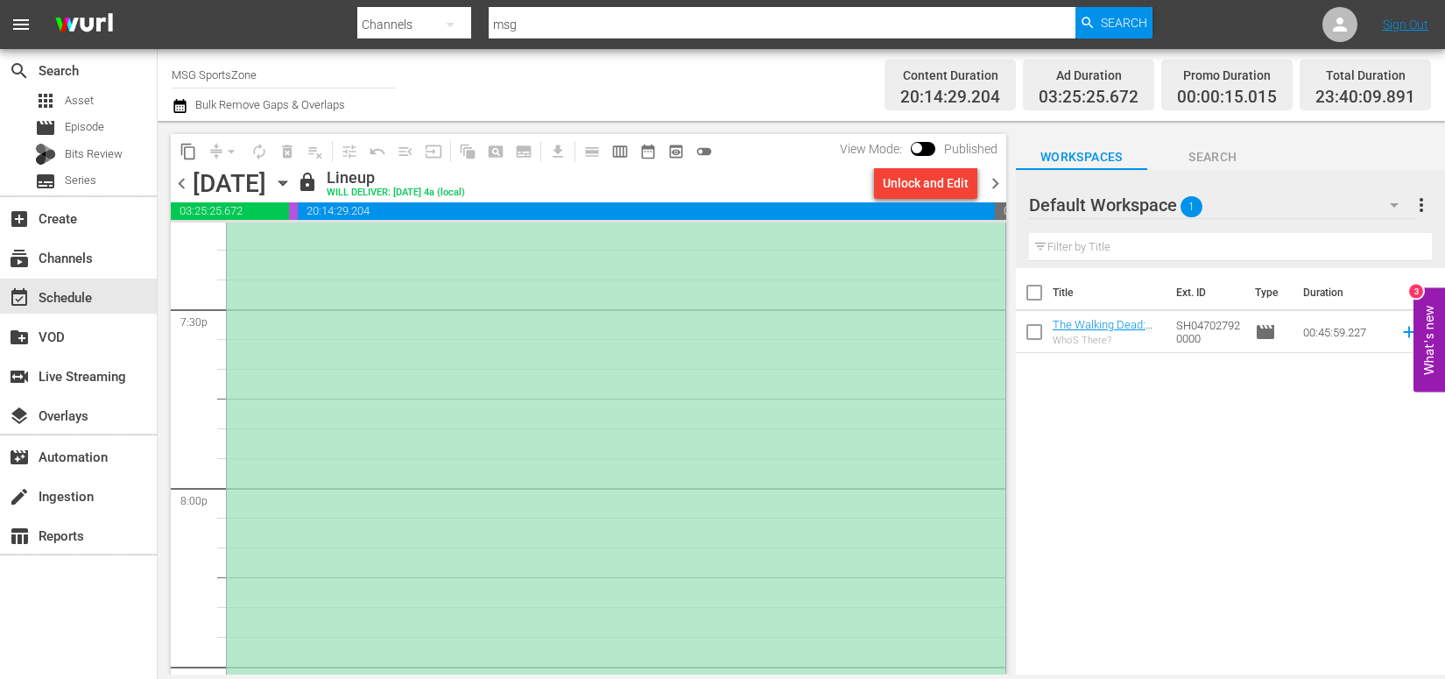
scroll to position [6972, 0]
click at [392, 477] on div "(PLACEHOLDER 2:30 [DATE]) Westchester SC at FC Naples" at bounding box center [616, 483] width 778 height 888
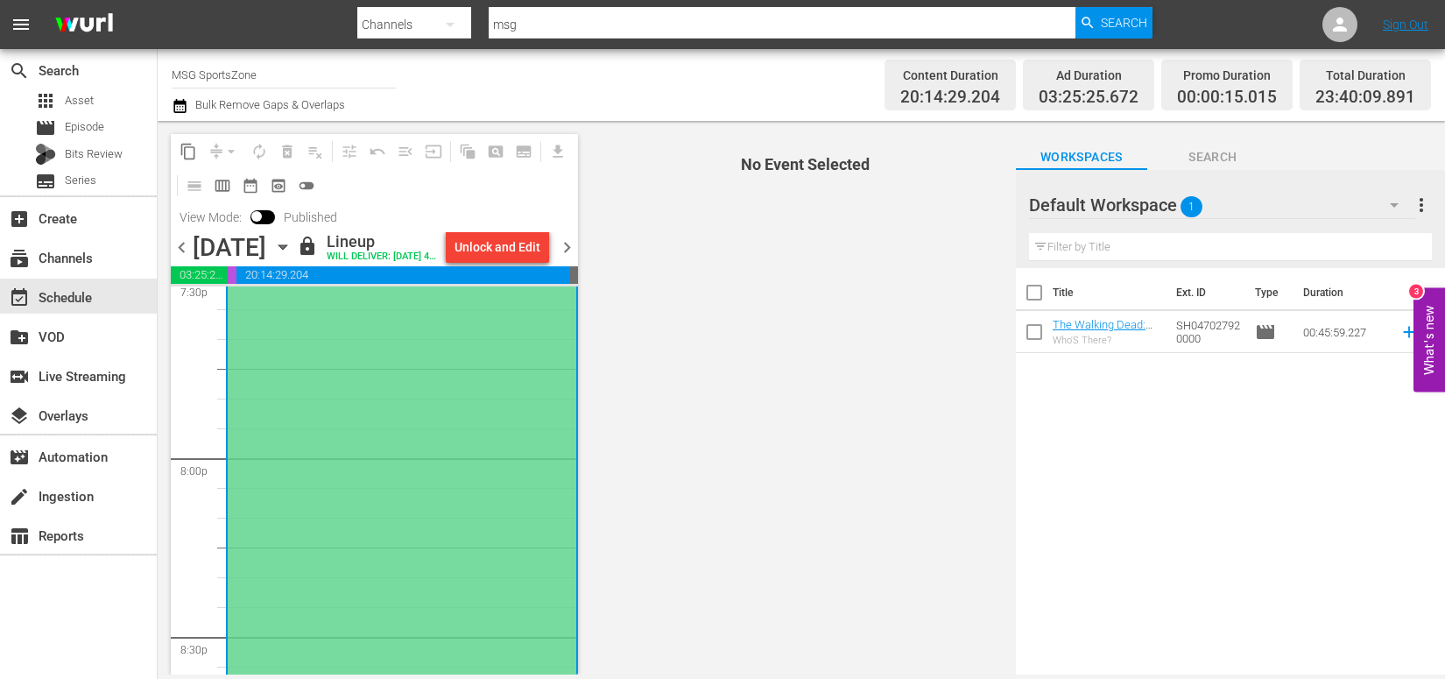
click at [468, 400] on div "(PLACEHOLDER 2:30 [DATE]) Westchester SC at FC Naples" at bounding box center [402, 546] width 348 height 888
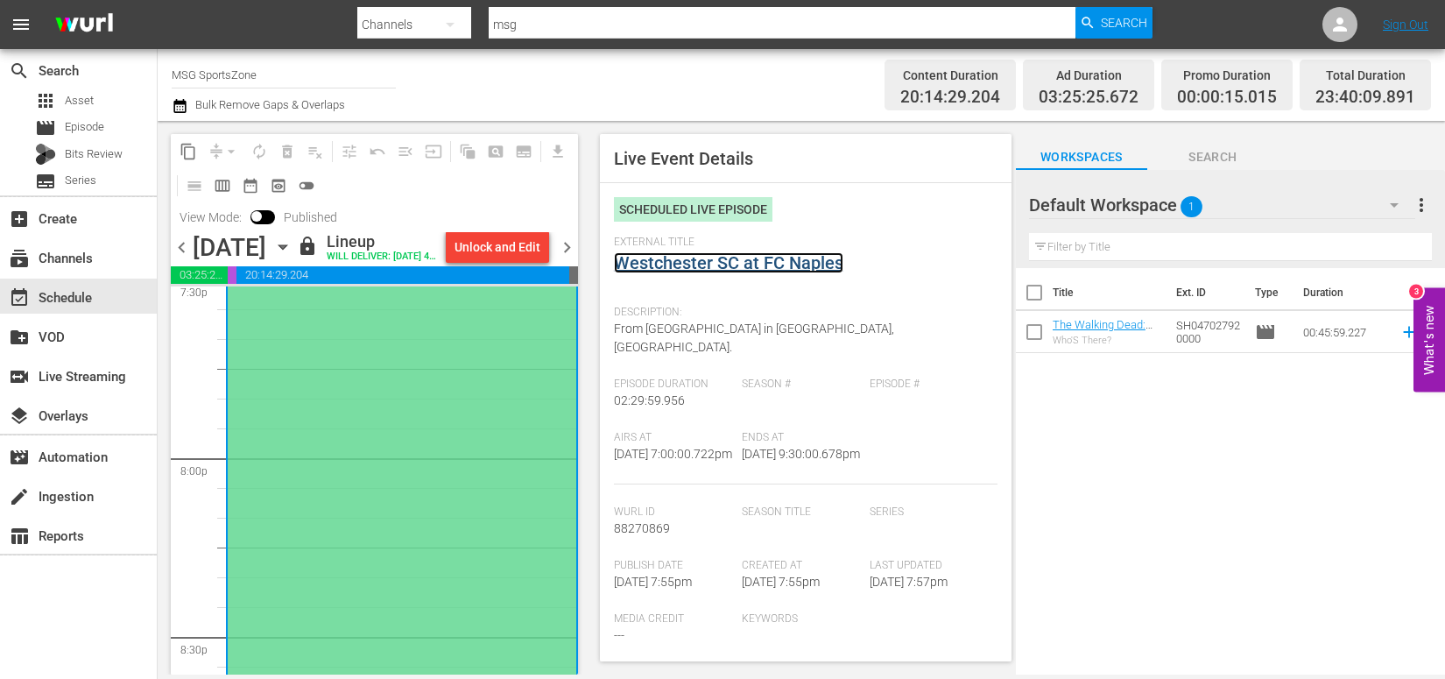
click at [688, 263] on link "Westchester SC at FC Naples" at bounding box center [728, 262] width 229 height 21
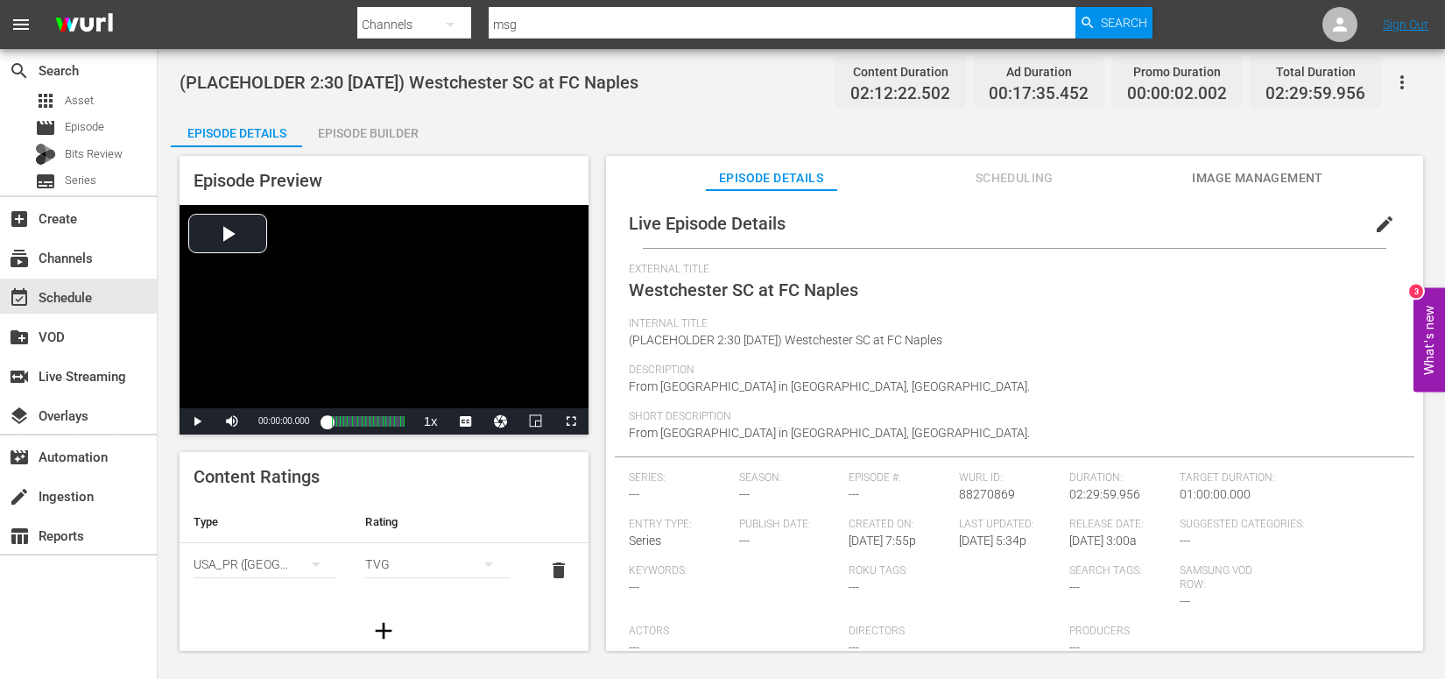
scroll to position [100, 0]
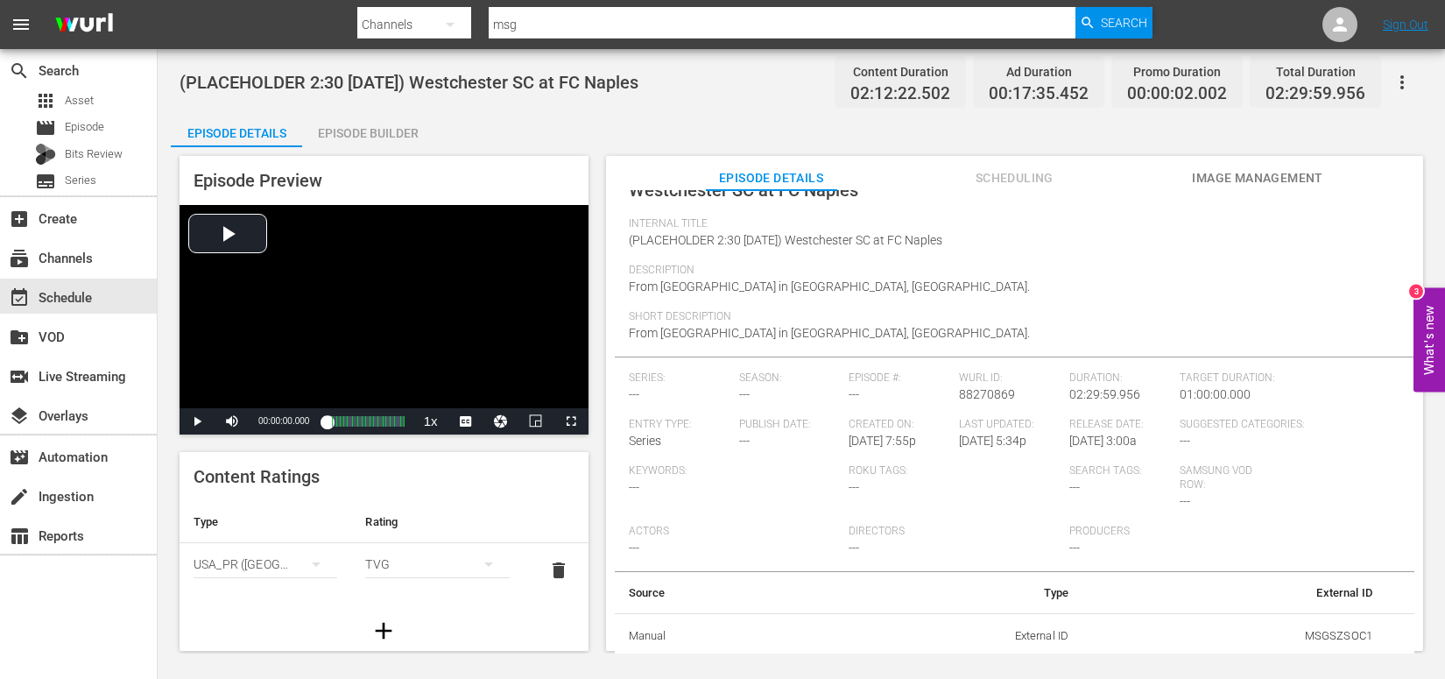
click at [1361, 641] on td "MSGSZSOC1" at bounding box center [1234, 636] width 304 height 46
drag, startPoint x: 1368, startPoint y: 633, endPoint x: 1295, endPoint y: 630, distance: 73.6
click at [1295, 630] on td "MSGSZSOC1" at bounding box center [1234, 636] width 304 height 46
copy td "MSGSZSOC1"
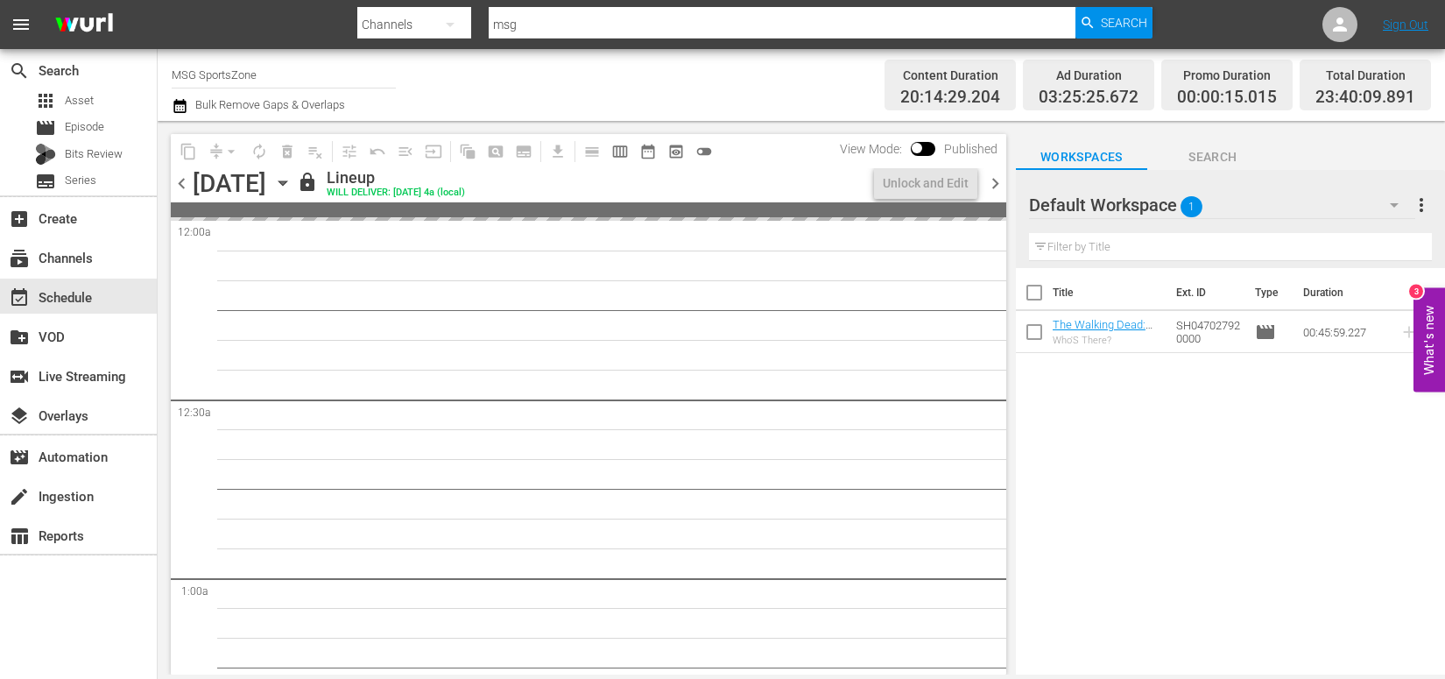
click at [503, 106] on div "Channel Title MSG SportsZone Bulk Remove Gaps & Overlaps" at bounding box center [515, 84] width 686 height 63
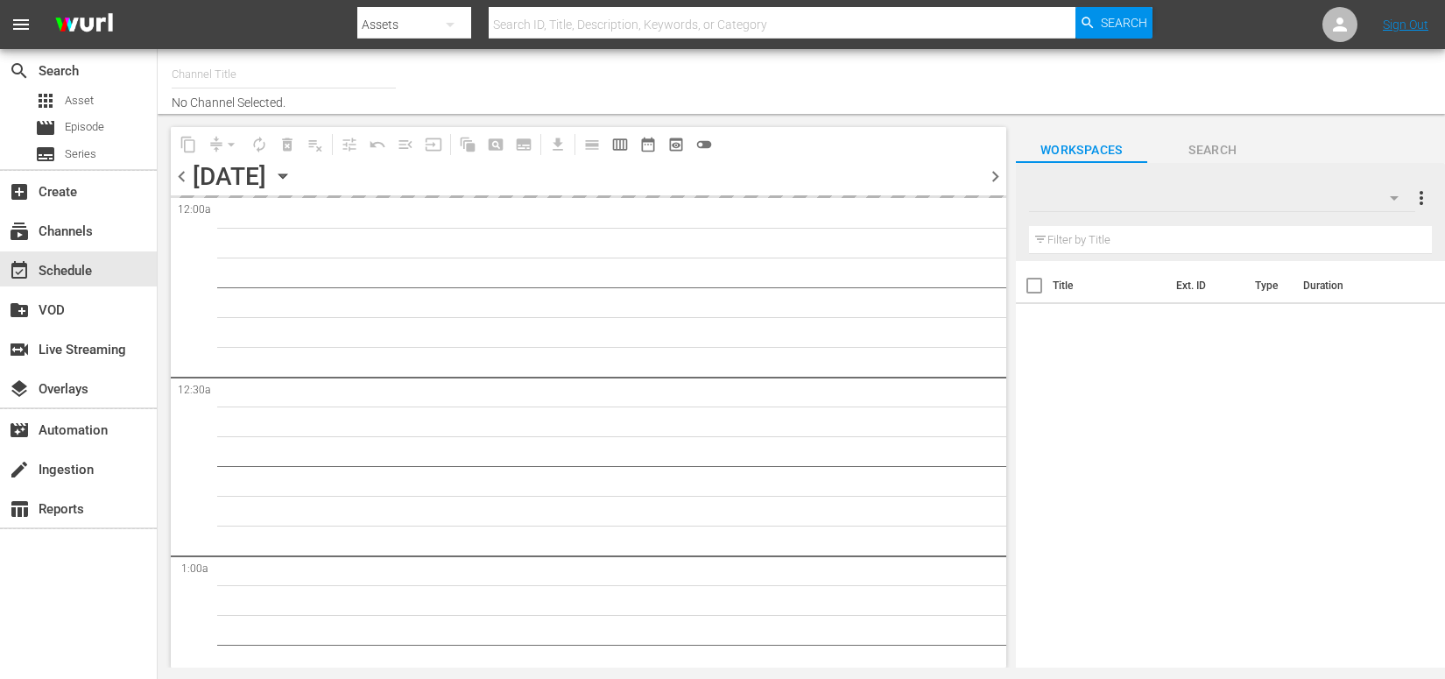
type input "MSG SportsZone (1386)"
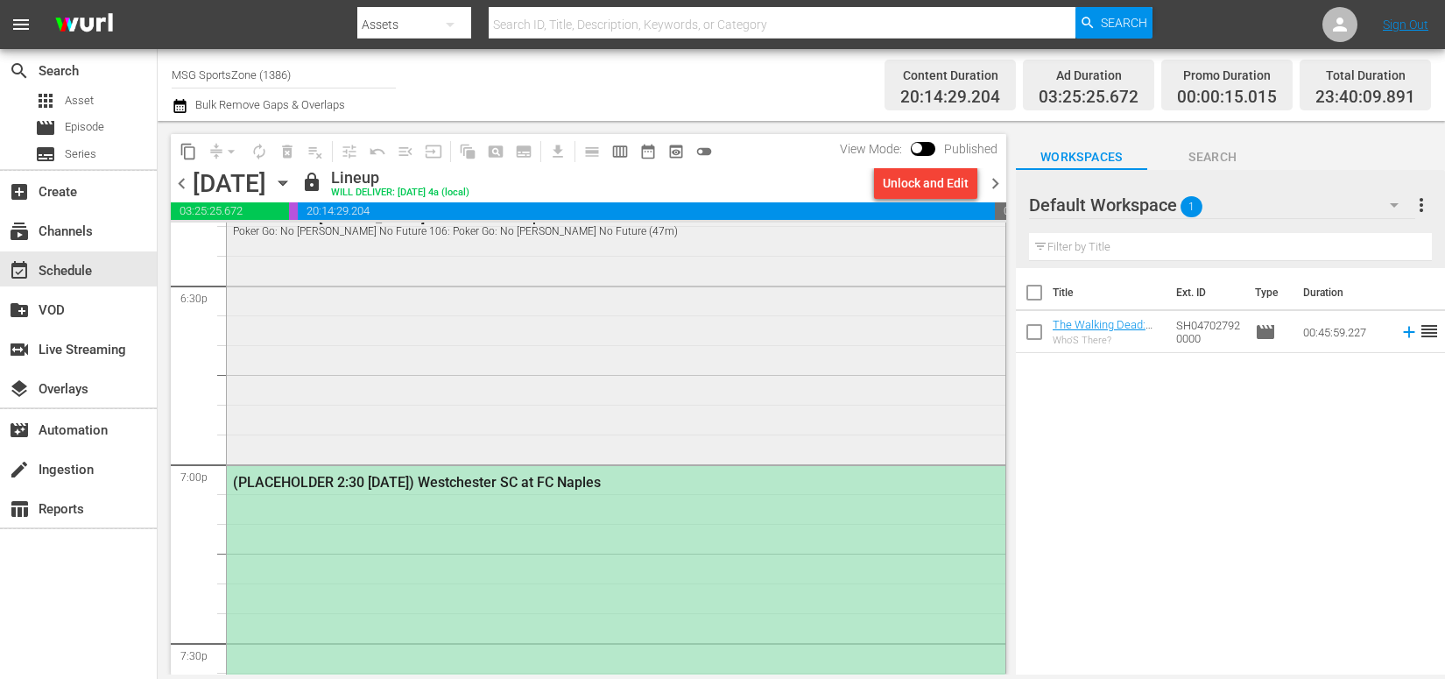
scroll to position [6551, 0]
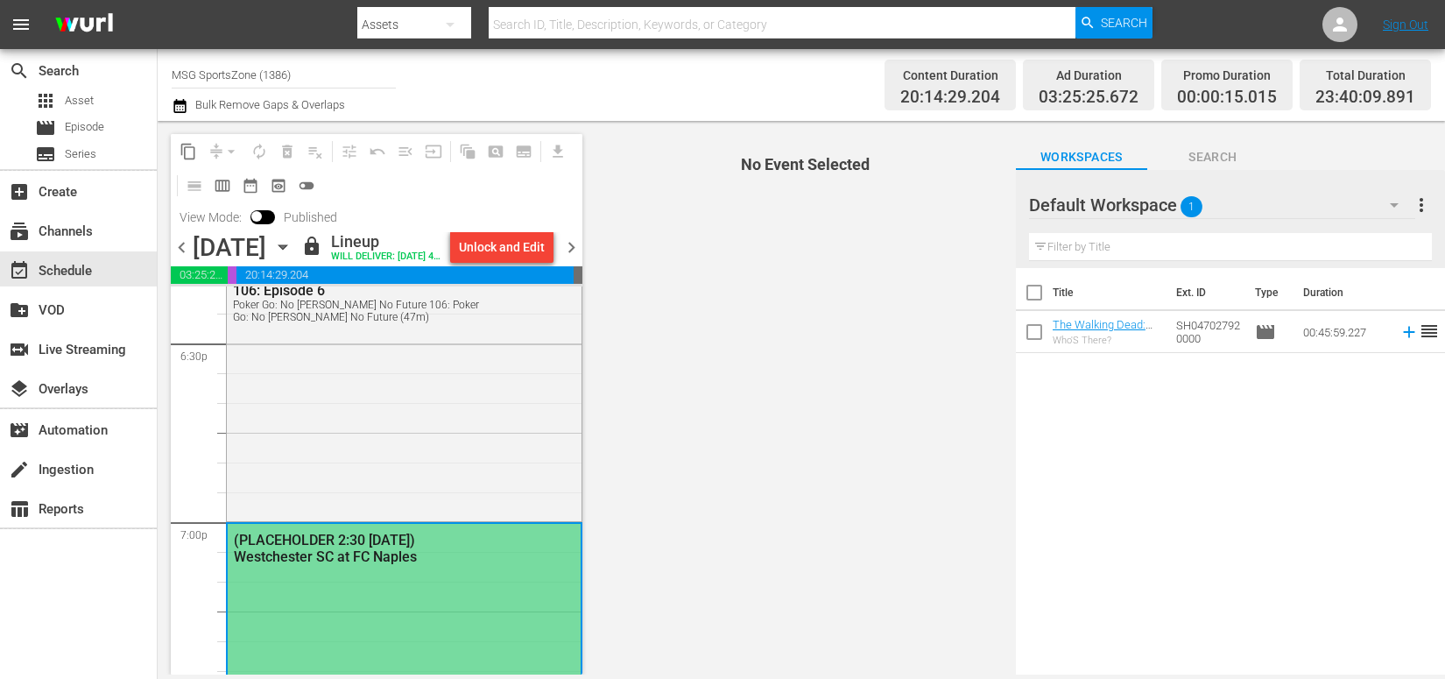
click at [427, 571] on div "(PLACEHOLDER 2:30 [DATE]) Westchester SC at FC Naples" at bounding box center [404, 547] width 353 height 47
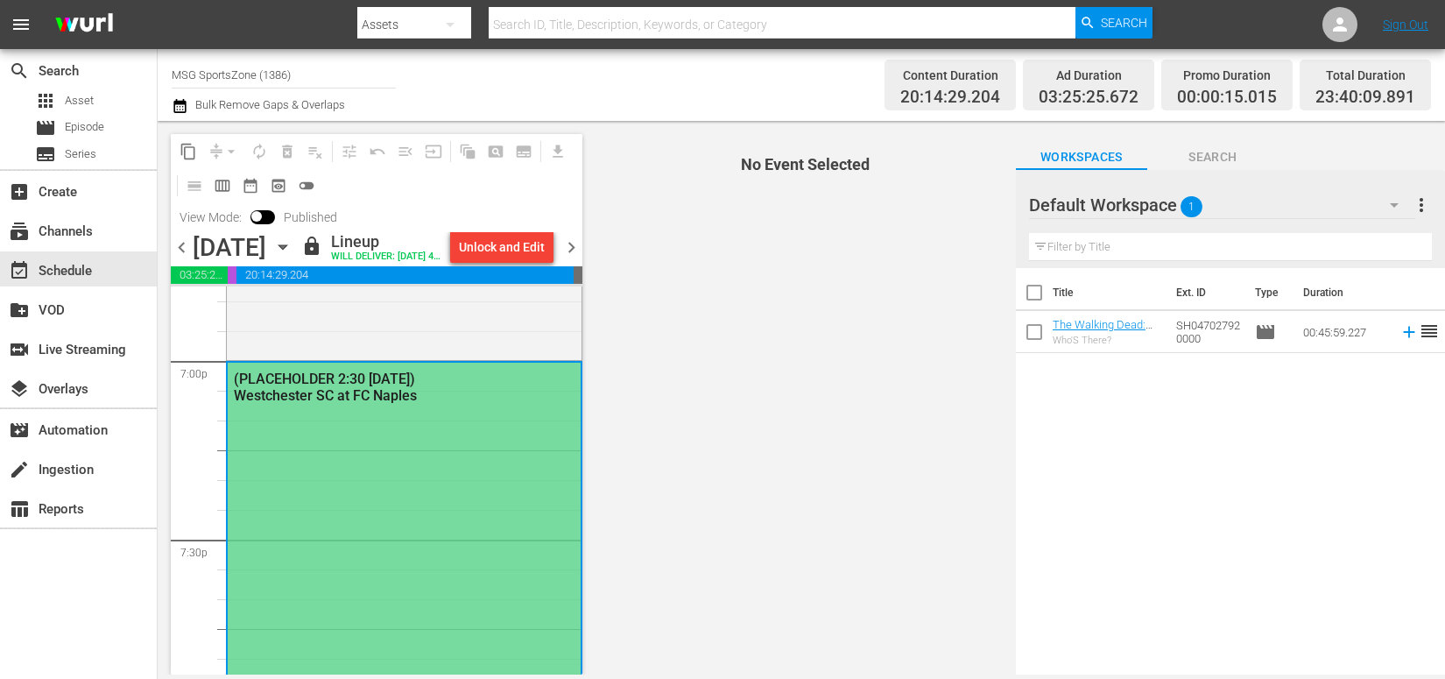
scroll to position [6747, 0]
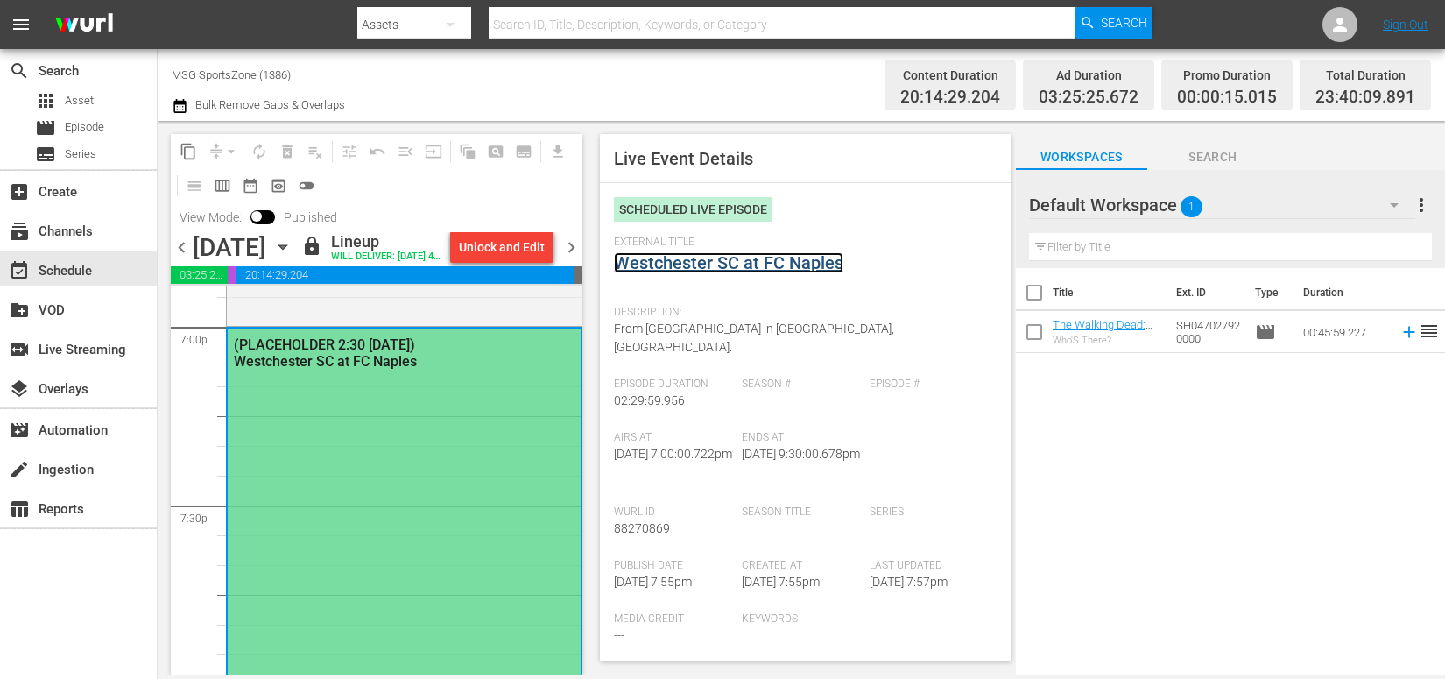
click at [731, 262] on link "Westchester SC at FC Naples" at bounding box center [728, 262] width 229 height 21
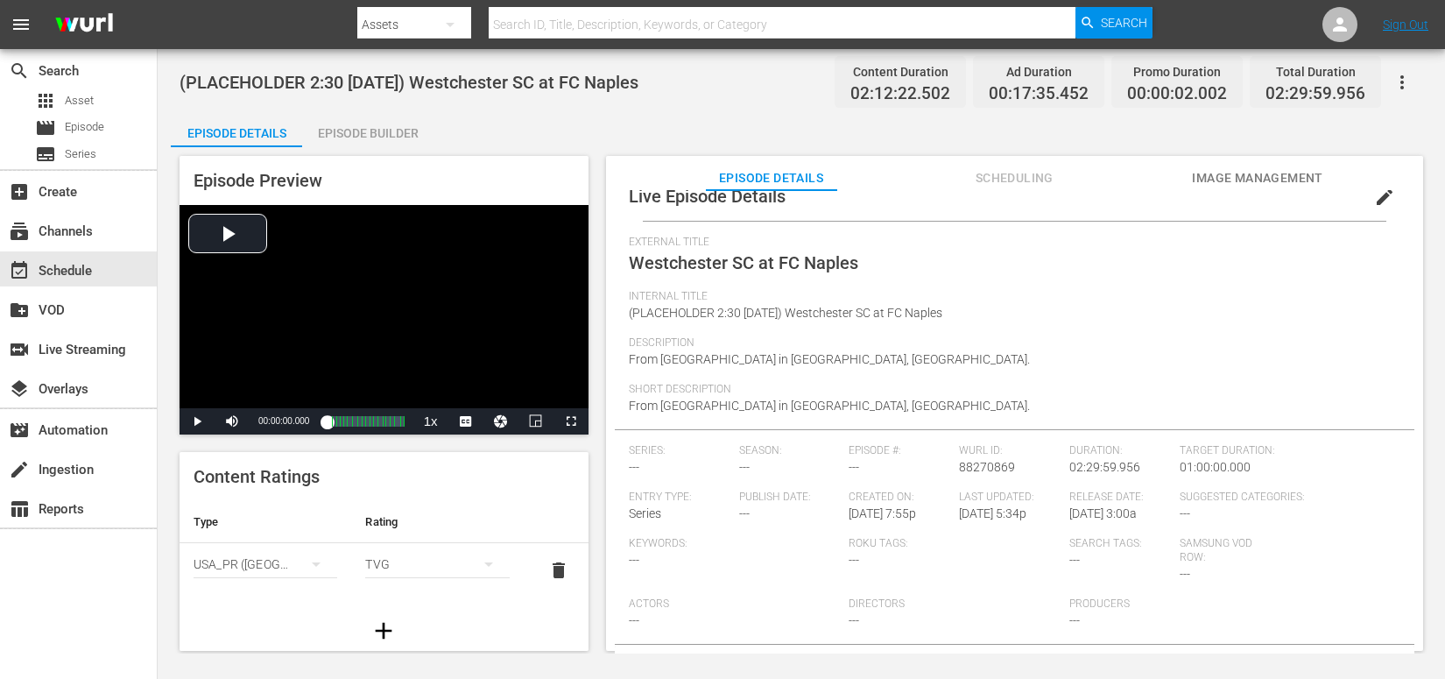
scroll to position [100, 0]
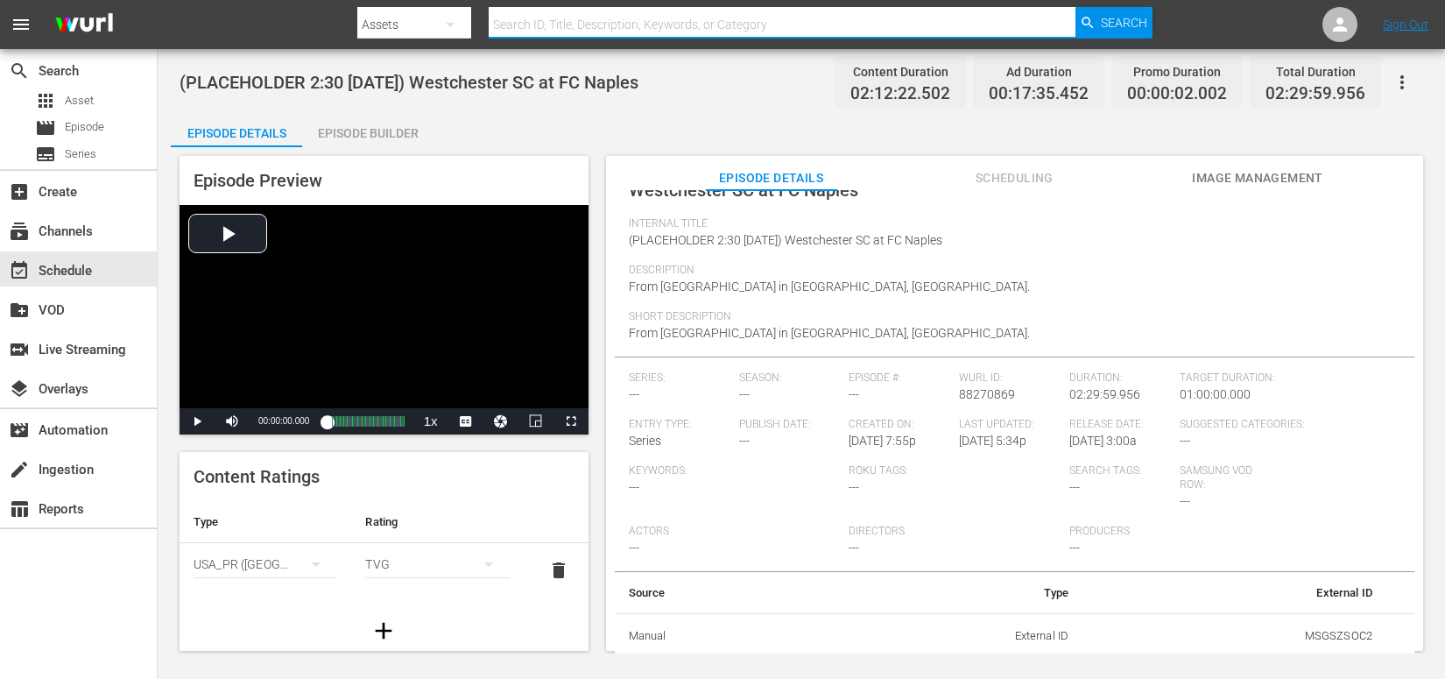
paste input "MHPK101120"
type input "MHPK101120"
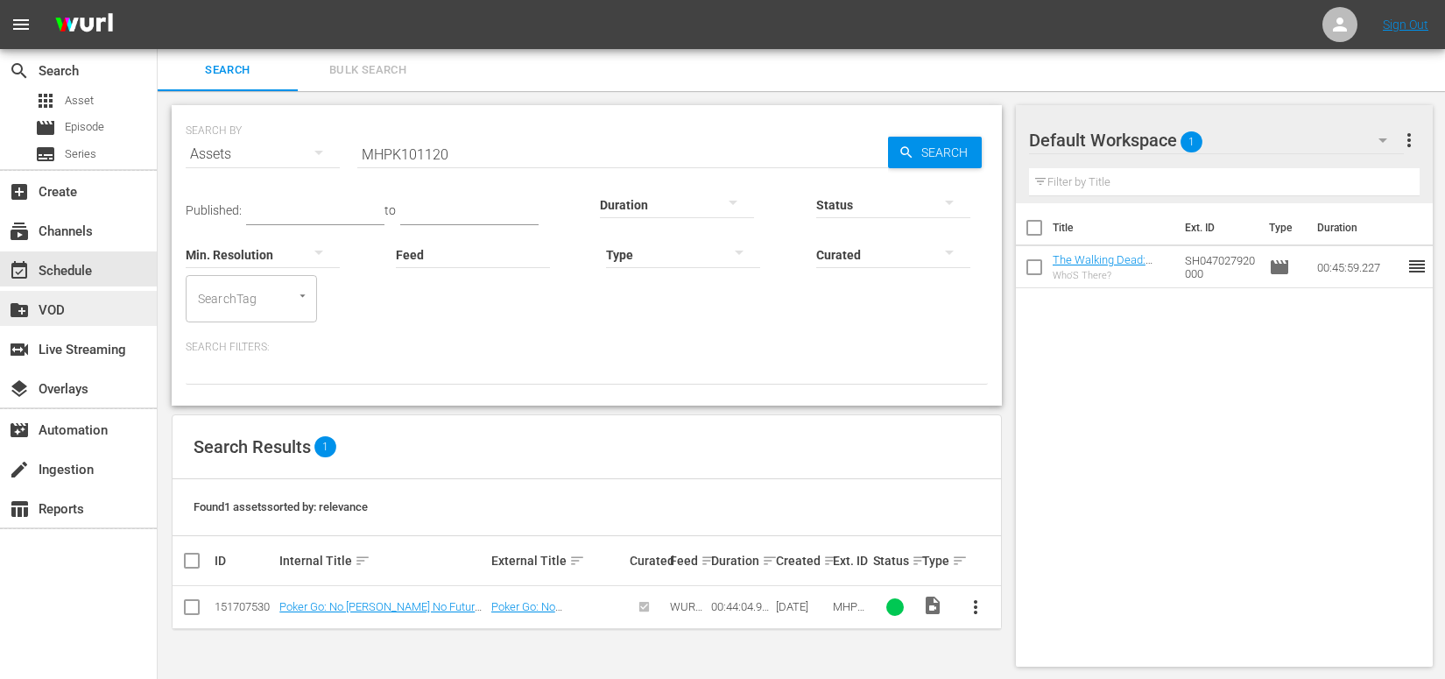
scroll to position [1, 0]
